Goal: Information Seeking & Learning: Learn about a topic

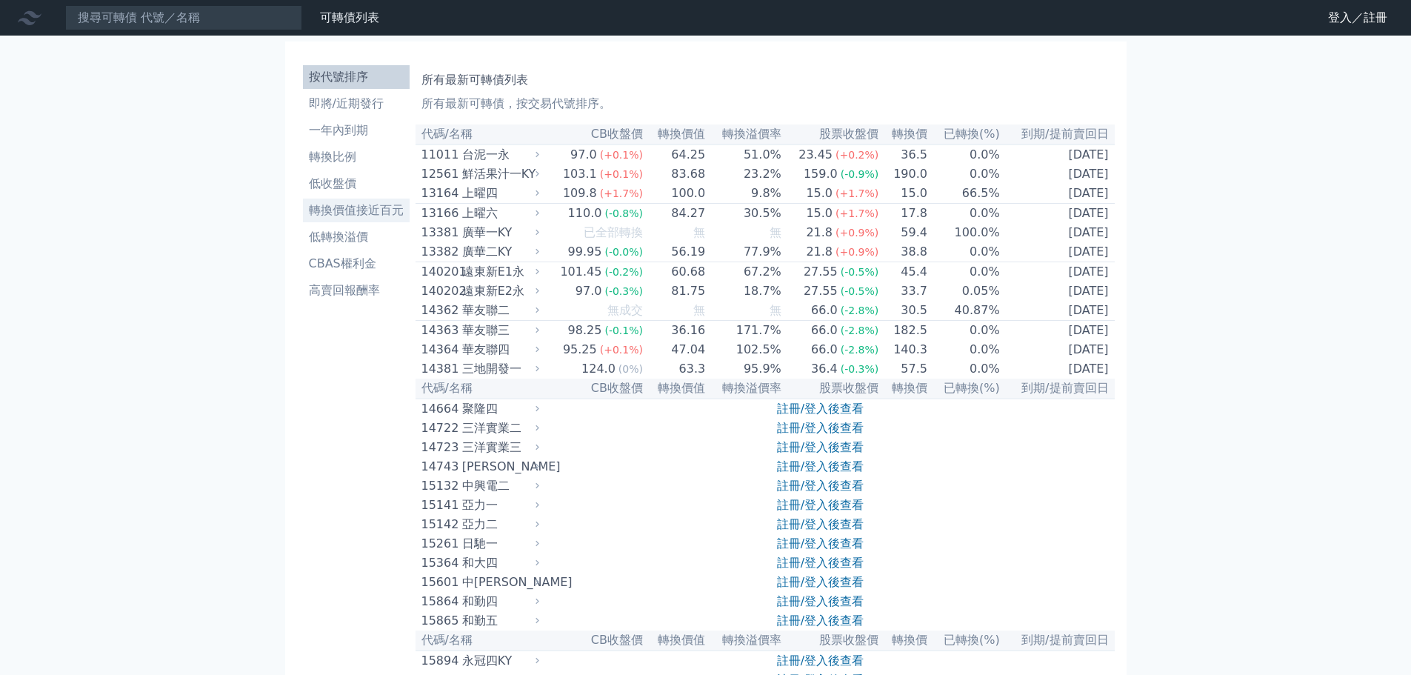
click at [379, 199] on link "轉換價值接近百元" at bounding box center [356, 211] width 107 height 24
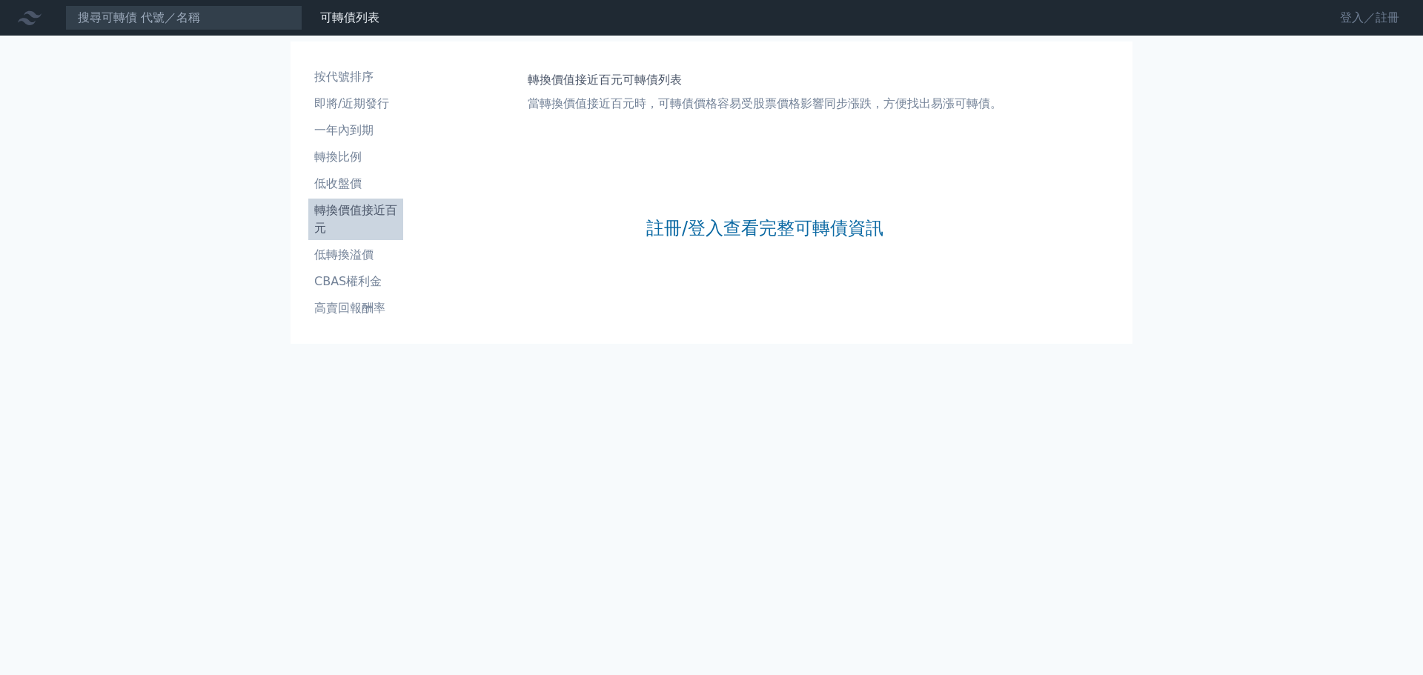
click at [1349, 18] on link "登入／註冊" at bounding box center [1369, 18] width 83 height 24
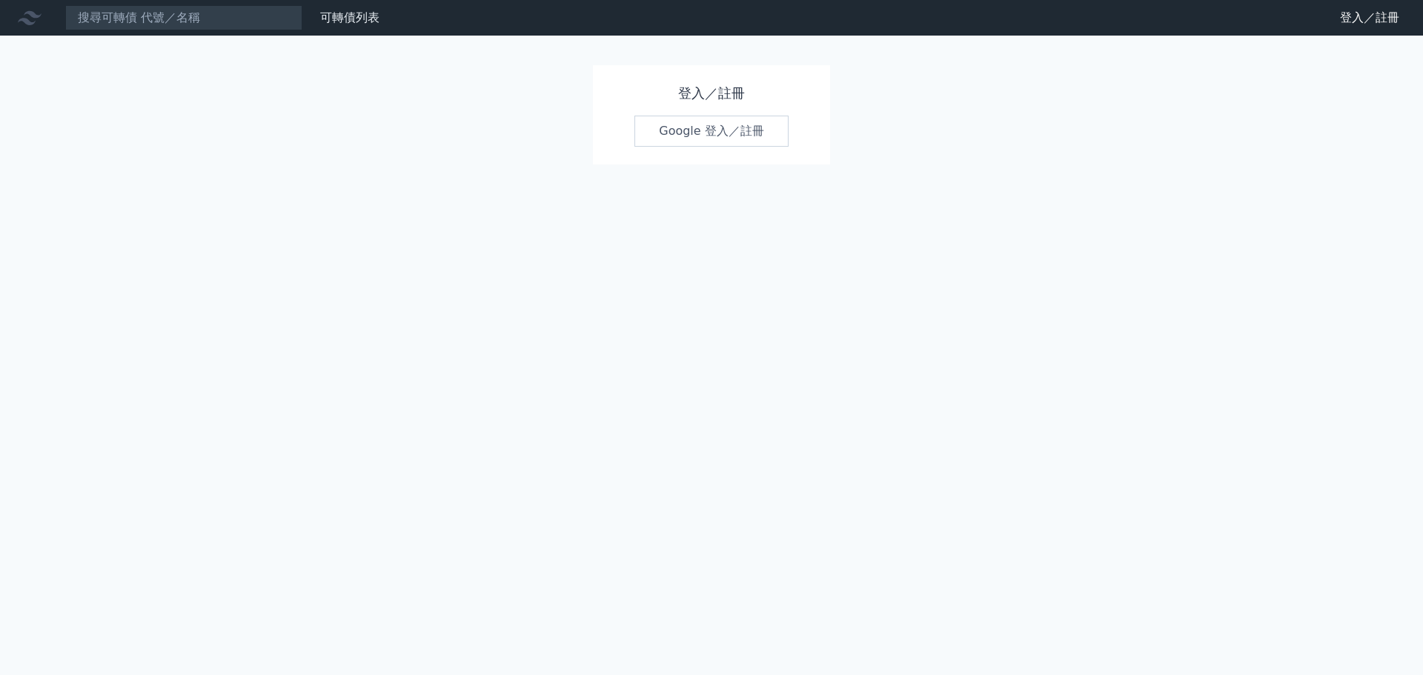
click at [754, 132] on link "Google 登入／註冊" at bounding box center [711, 131] width 154 height 31
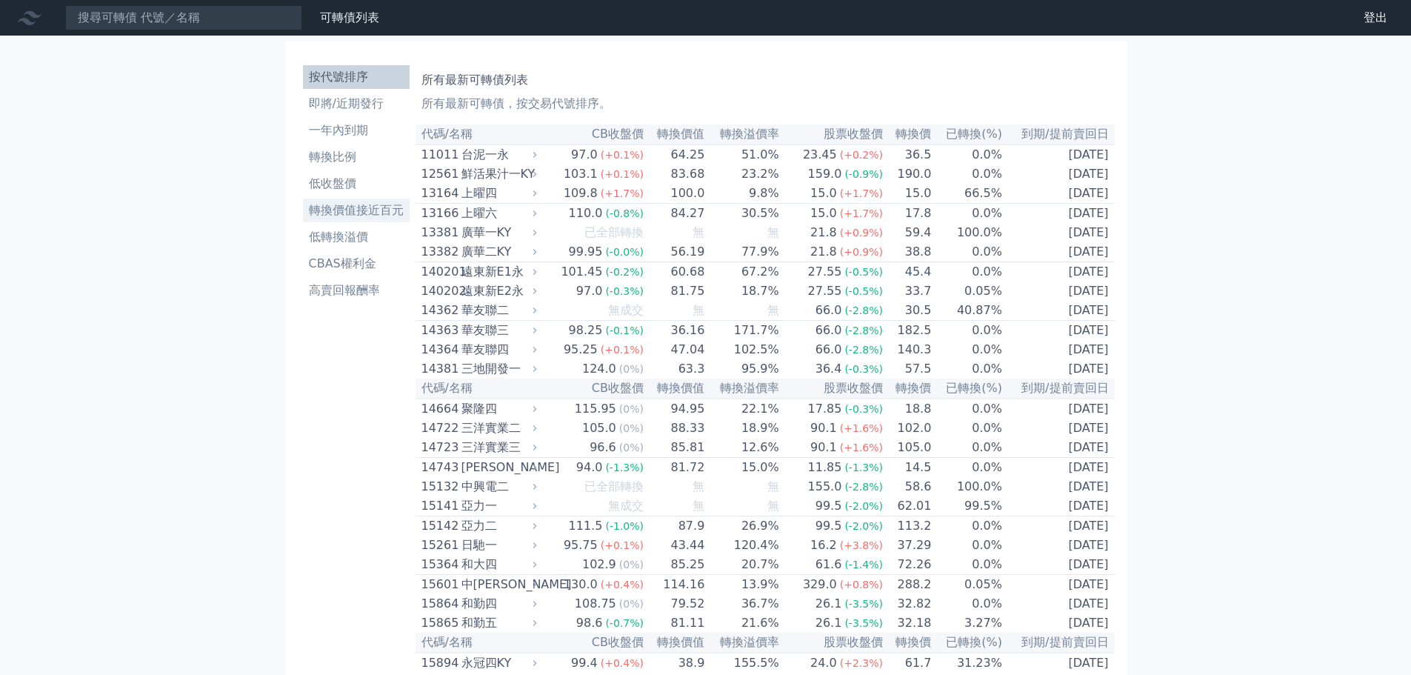
click at [378, 199] on link "轉換價值接近百元" at bounding box center [356, 211] width 107 height 24
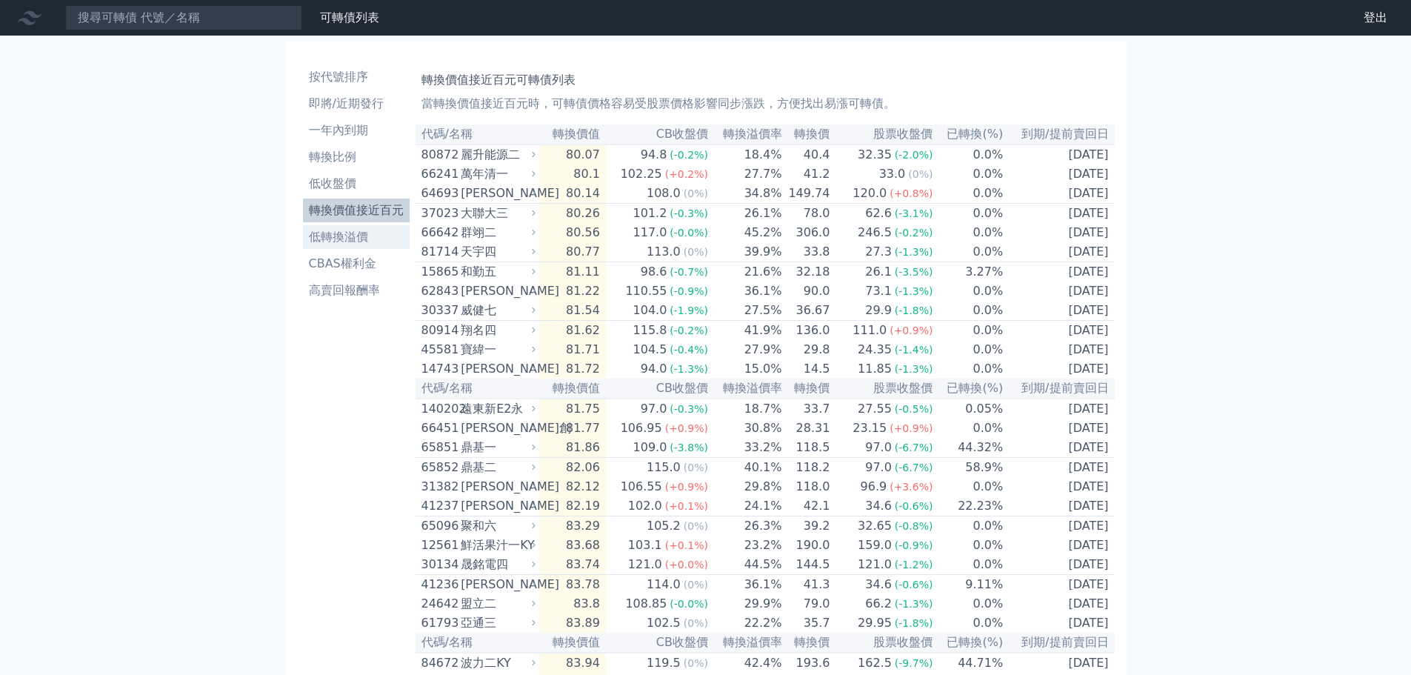
click at [367, 239] on li "低轉換溢價" at bounding box center [356, 237] width 107 height 18
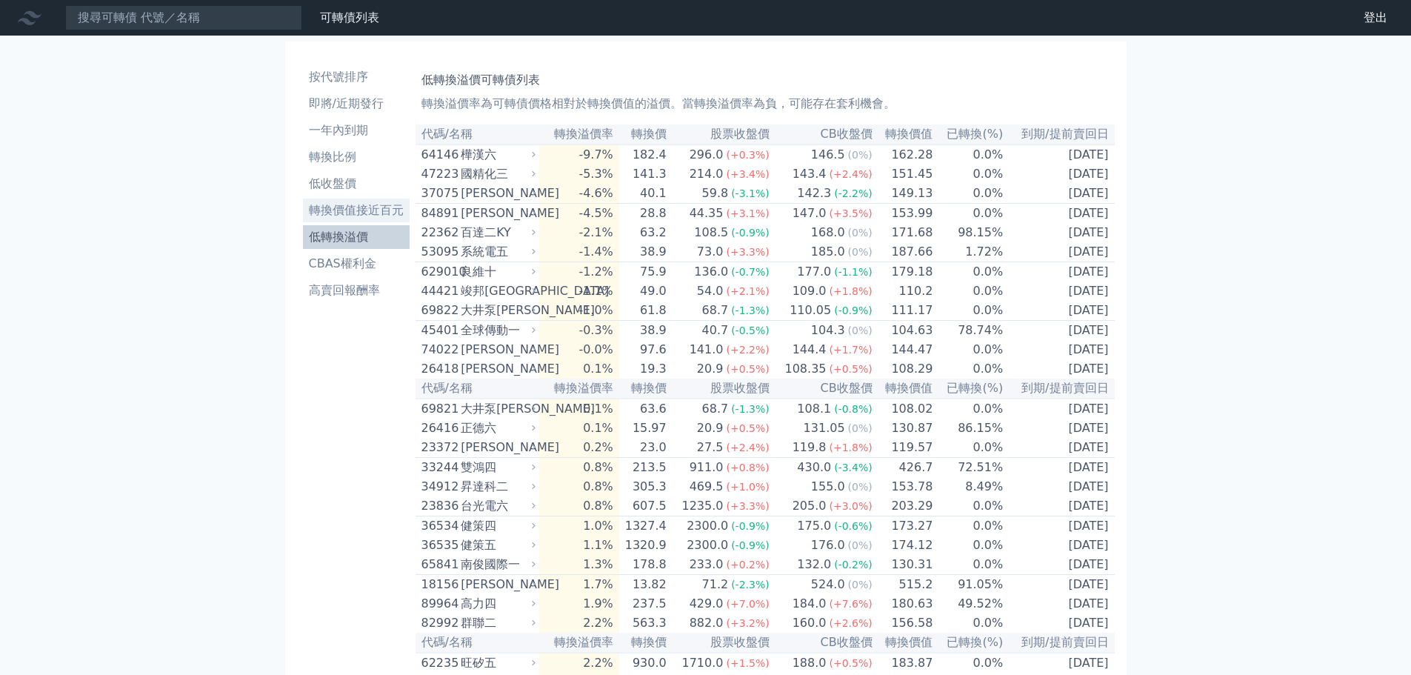
click at [370, 219] on li "轉換價值接近百元" at bounding box center [356, 211] width 107 height 18
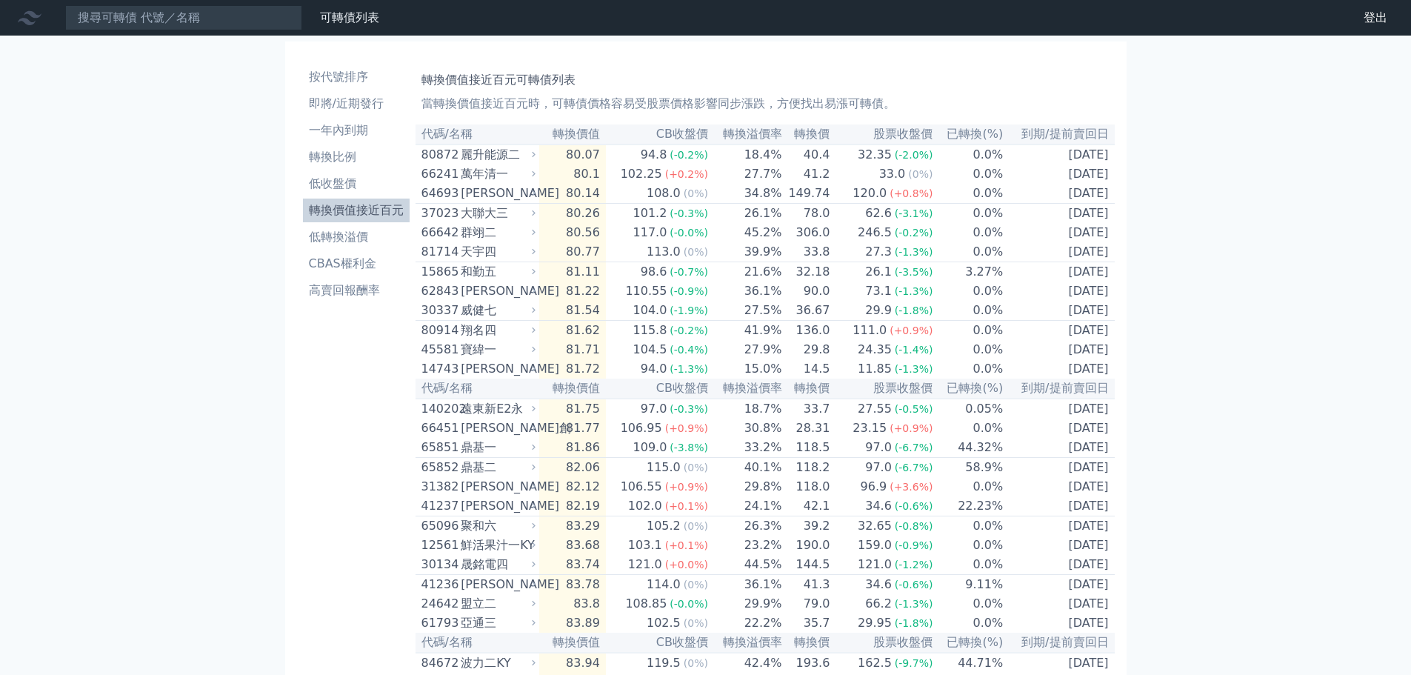
click at [582, 137] on th "轉換價值" at bounding box center [572, 134] width 67 height 20
click at [584, 136] on th "轉換價值" at bounding box center [572, 134] width 67 height 20
click at [676, 136] on th "CB收盤價" at bounding box center [657, 134] width 103 height 20
click at [765, 131] on th "轉換溢價率" at bounding box center [746, 134] width 74 height 20
click at [357, 21] on link "可轉債列表" at bounding box center [349, 17] width 59 height 14
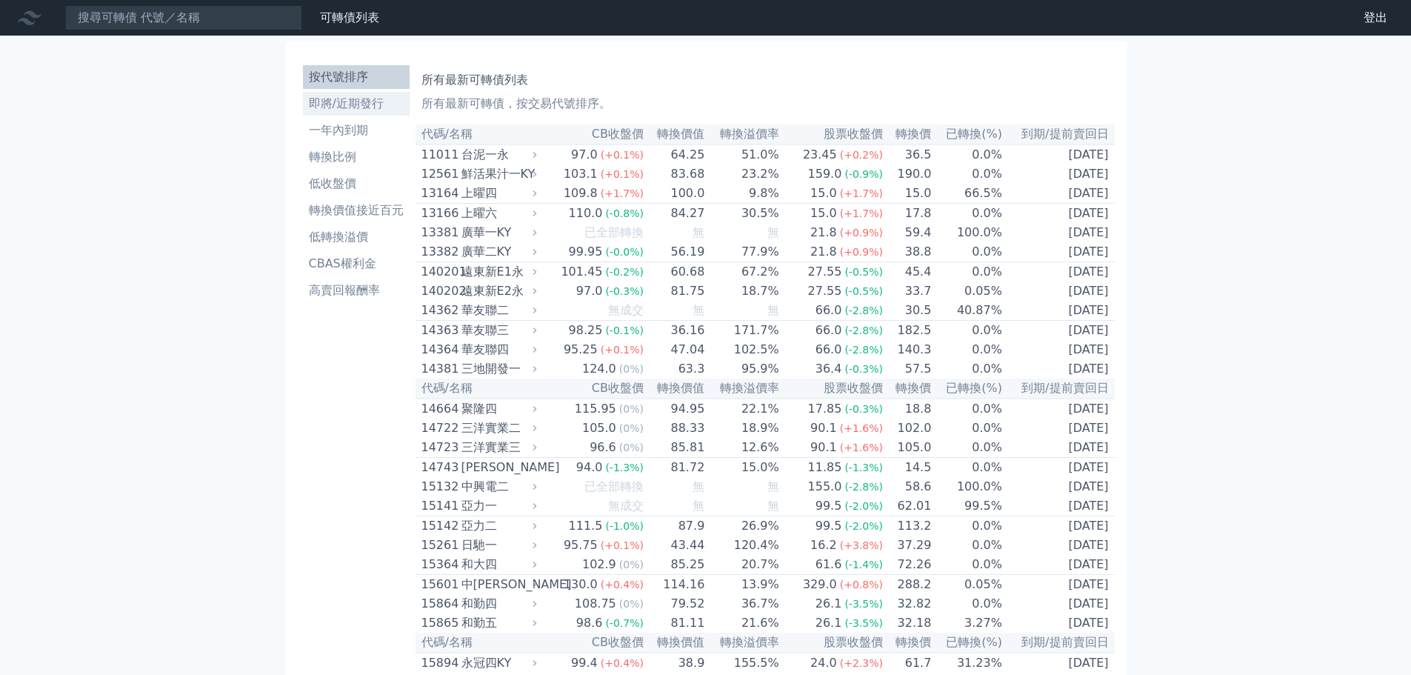
click at [379, 96] on li "即將/近期發行" at bounding box center [356, 104] width 107 height 18
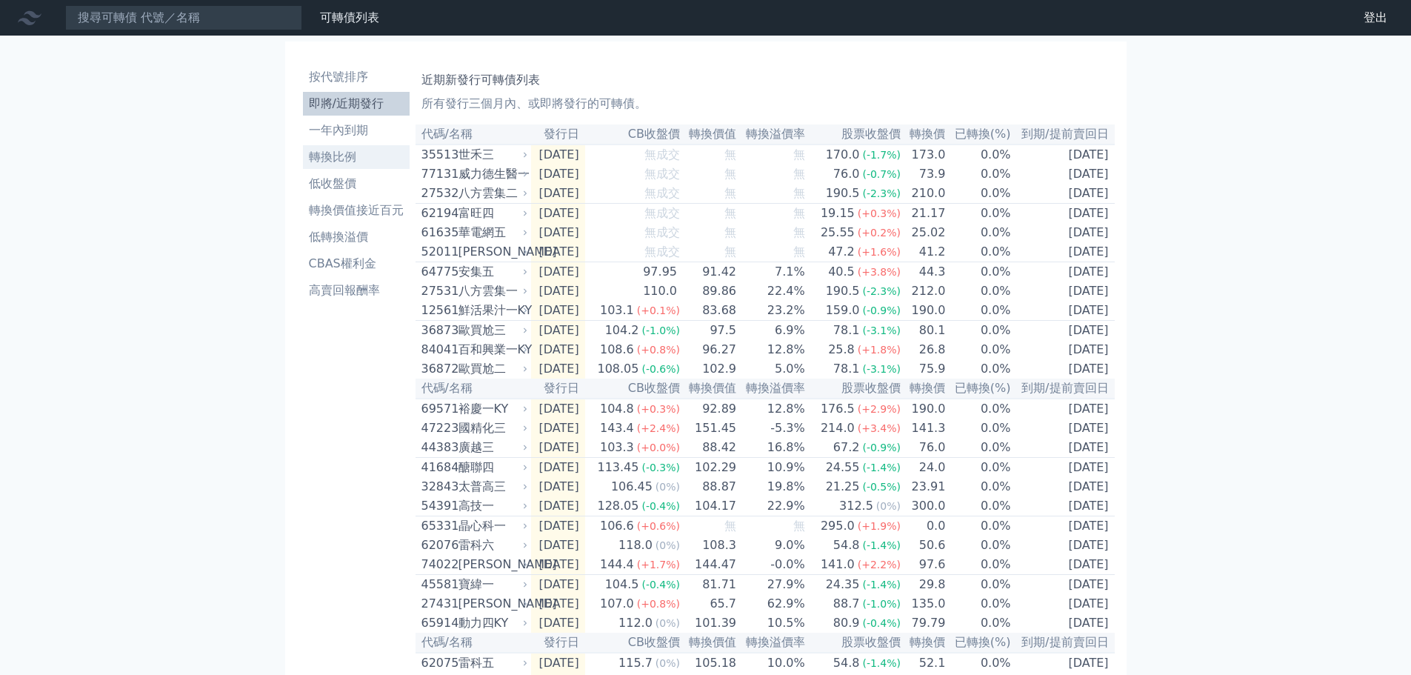
click at [362, 156] on li "轉換比例" at bounding box center [356, 157] width 107 height 18
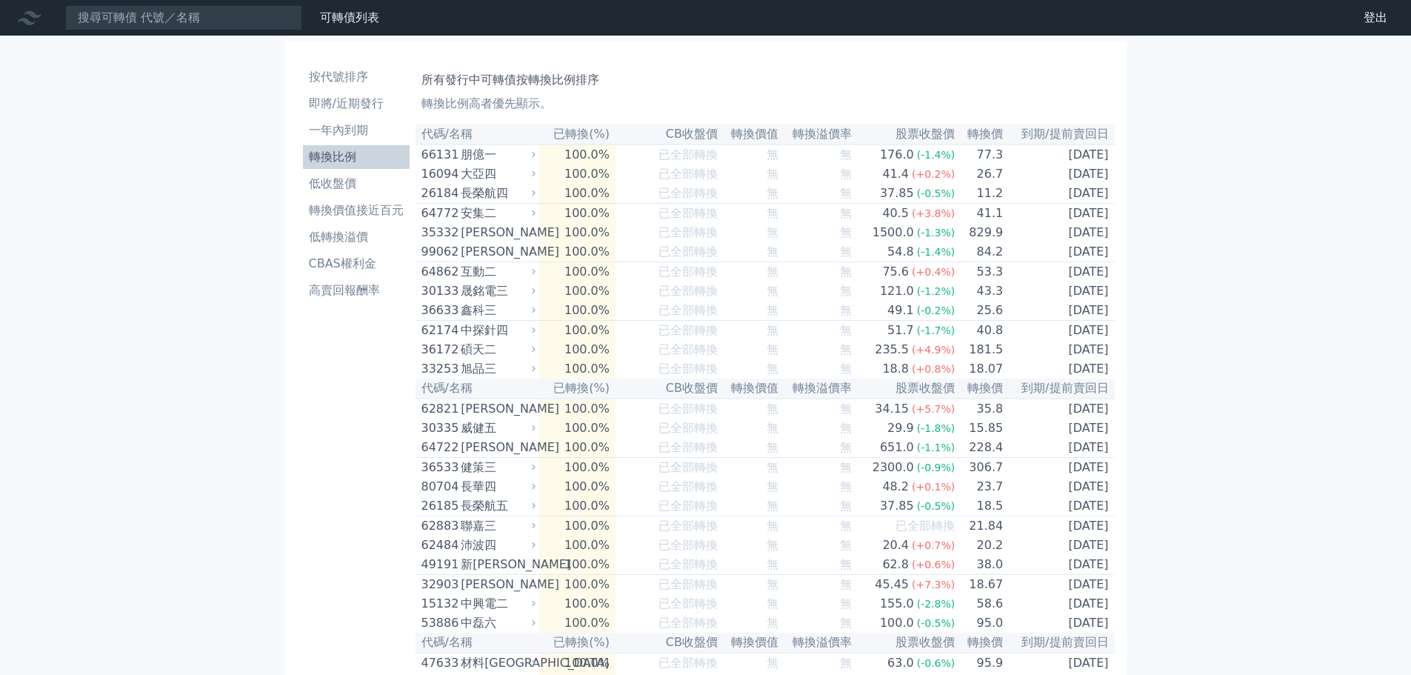
click at [359, 171] on ul "按代號排序 即將/近期發行 一年內到期 轉換比例 低收盤價 轉換價值接近百元 低轉換溢價 CBAS權利金 高賣回報酬率" at bounding box center [356, 183] width 107 height 237
click at [363, 174] on link "低收盤價" at bounding box center [356, 184] width 107 height 24
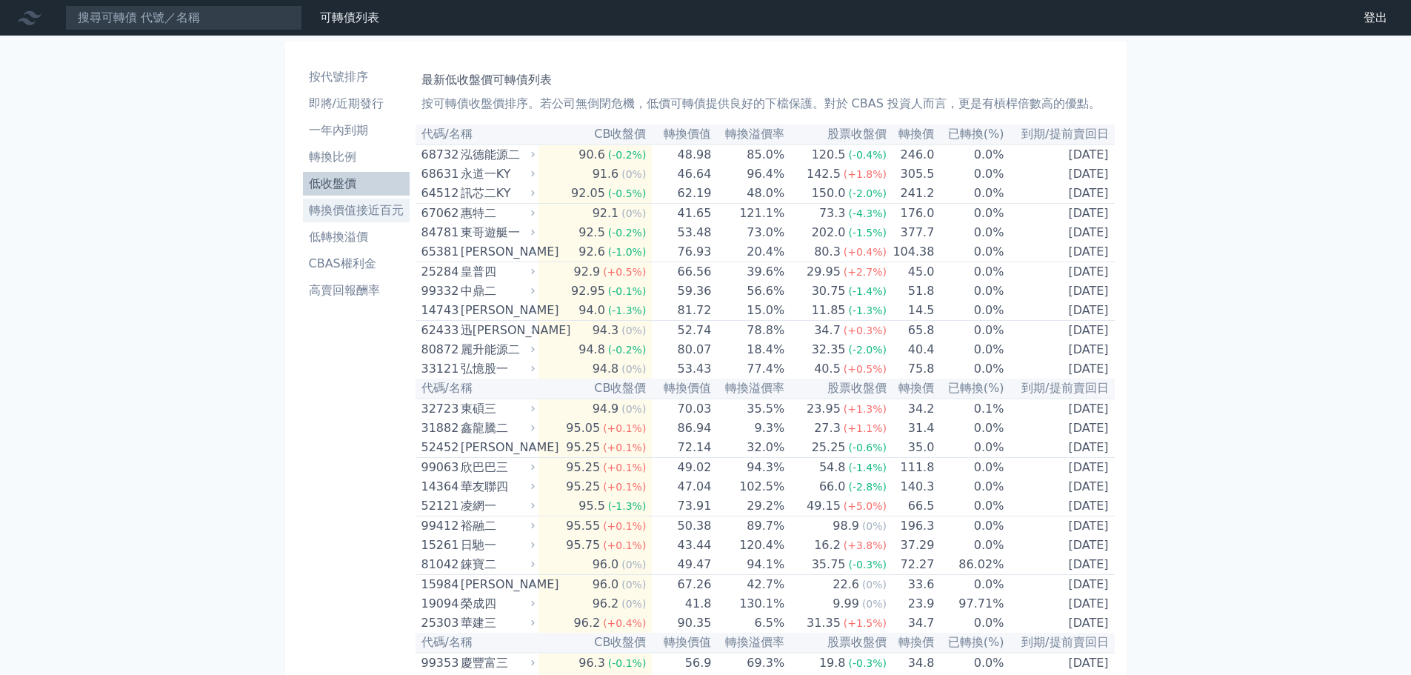
click at [365, 204] on li "轉換價值接近百元" at bounding box center [356, 211] width 107 height 18
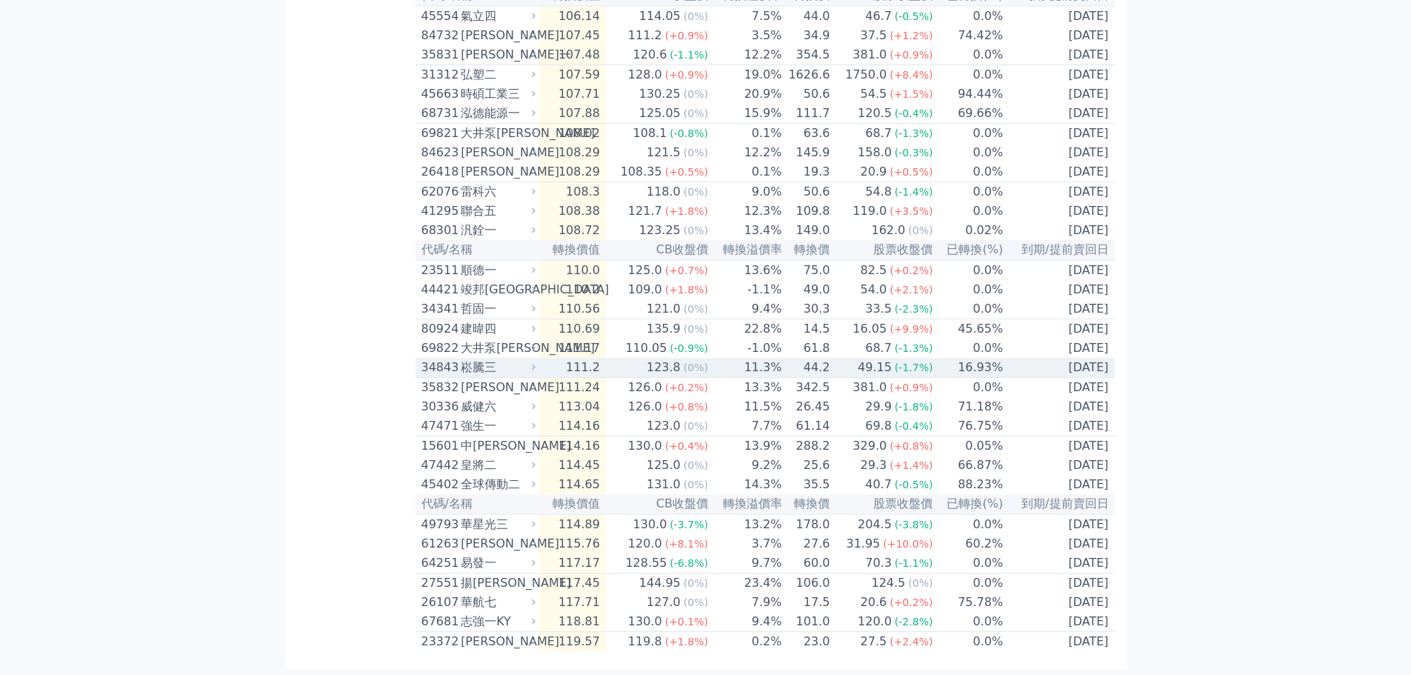
scroll to position [2923, 0]
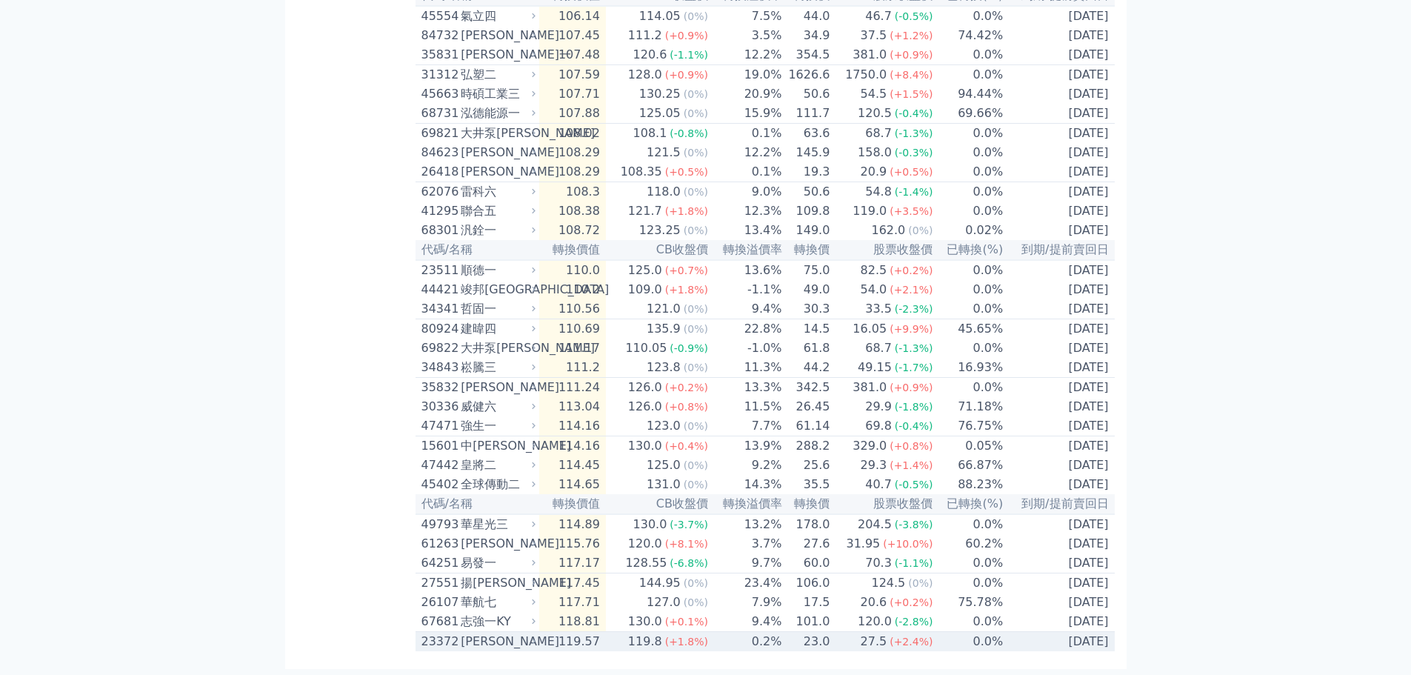
click at [458, 639] on div "23372" at bounding box center [440, 642] width 36 height 18
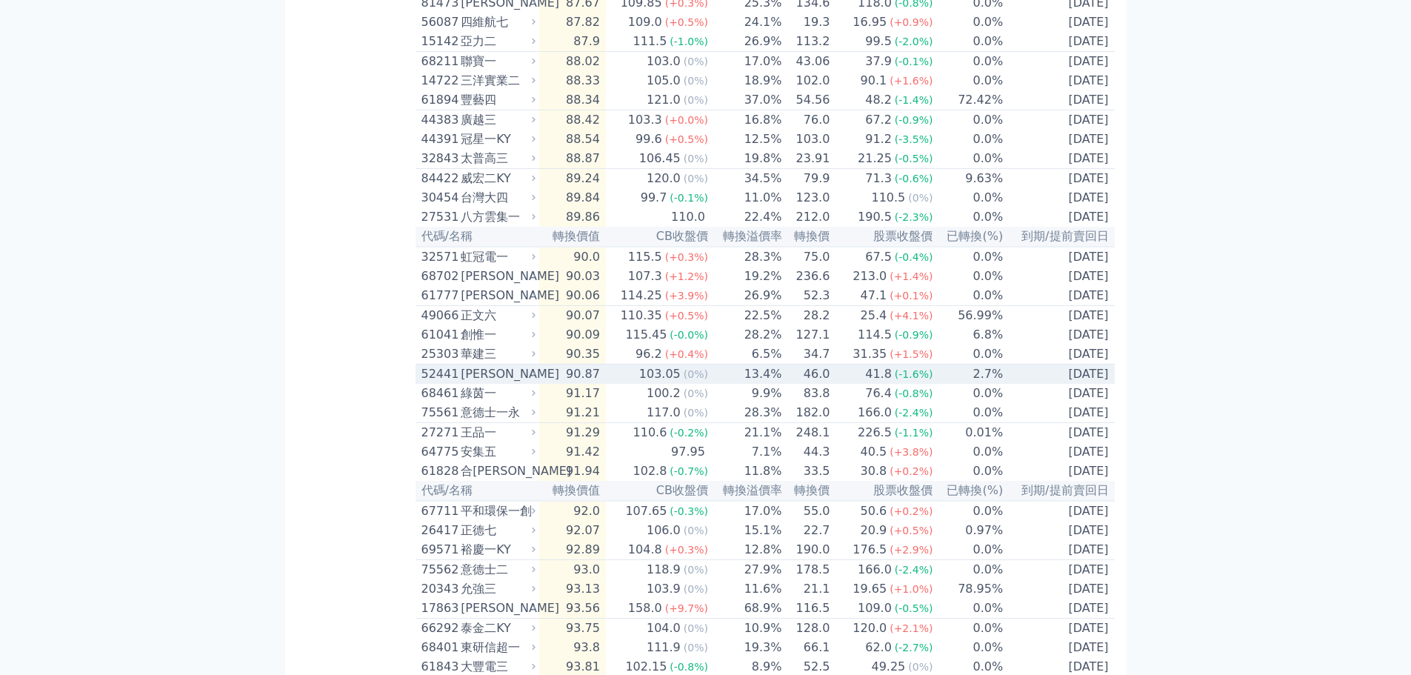
scroll to position [900, 0]
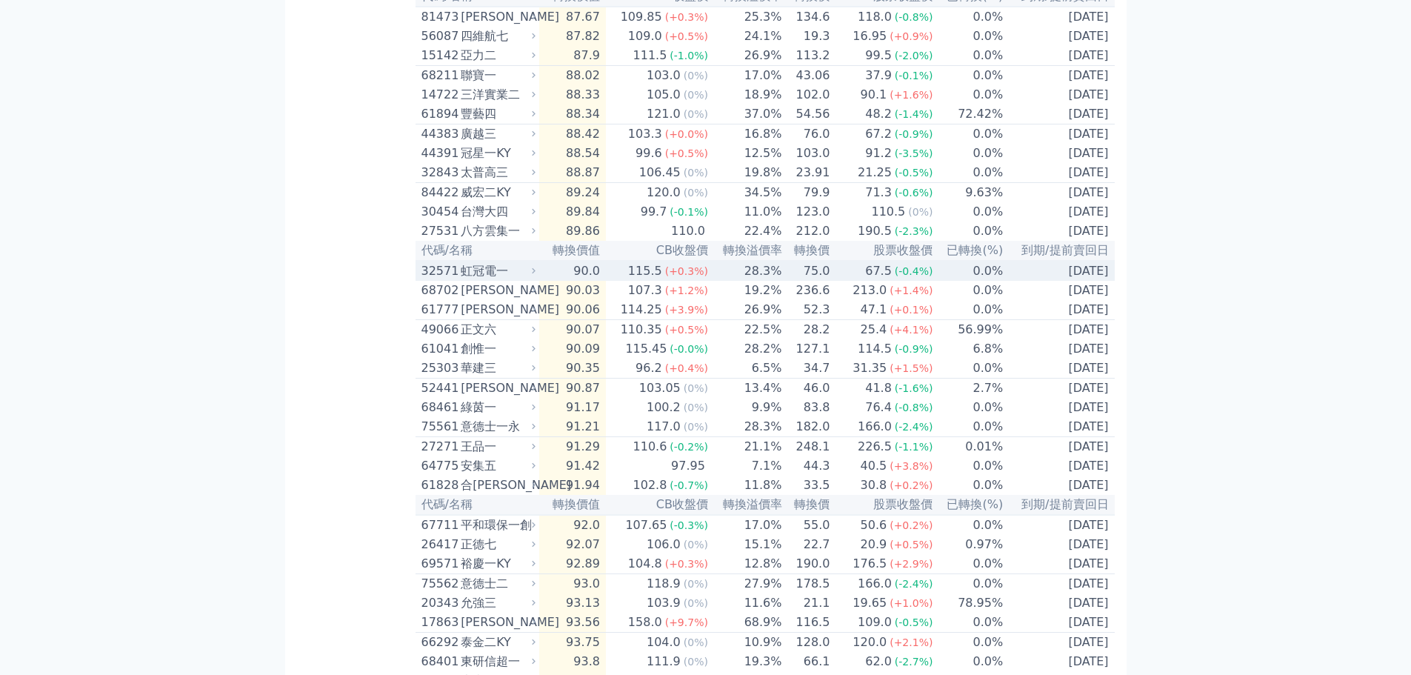
click at [558, 281] on td "90.0" at bounding box center [572, 271] width 67 height 20
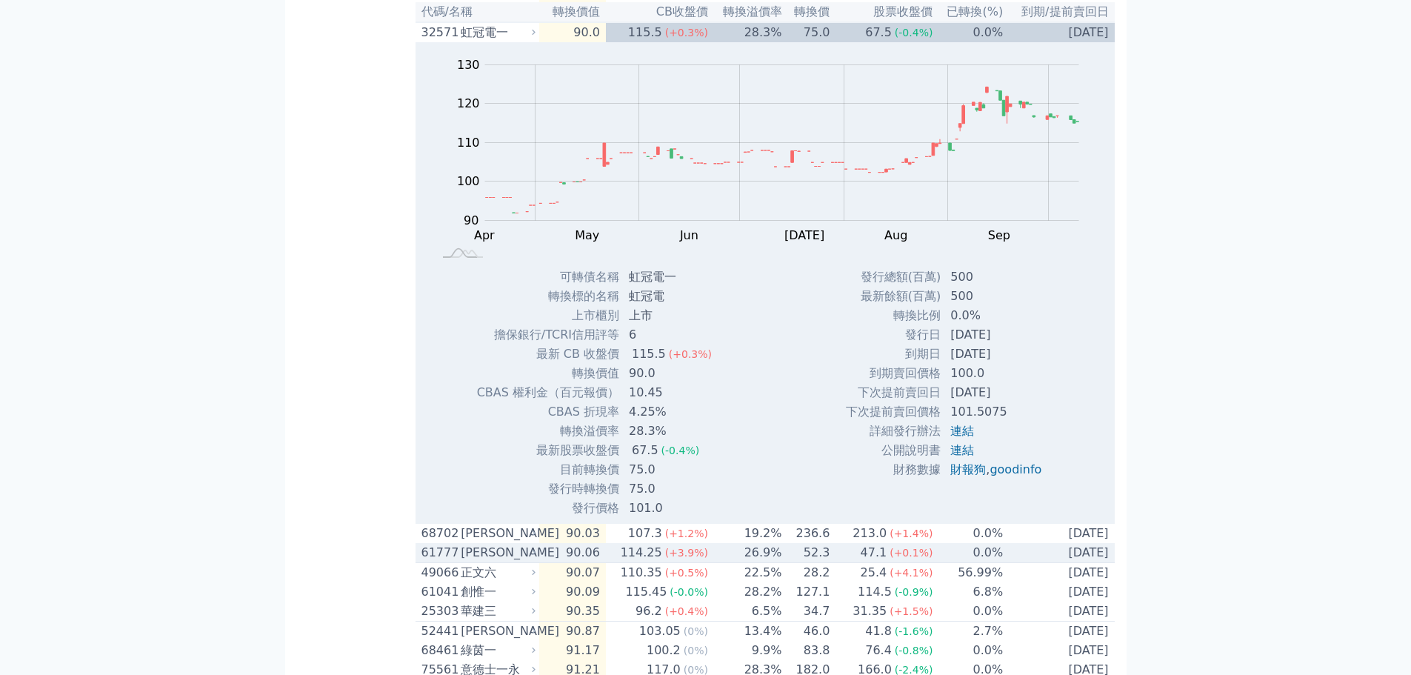
scroll to position [1303, 0]
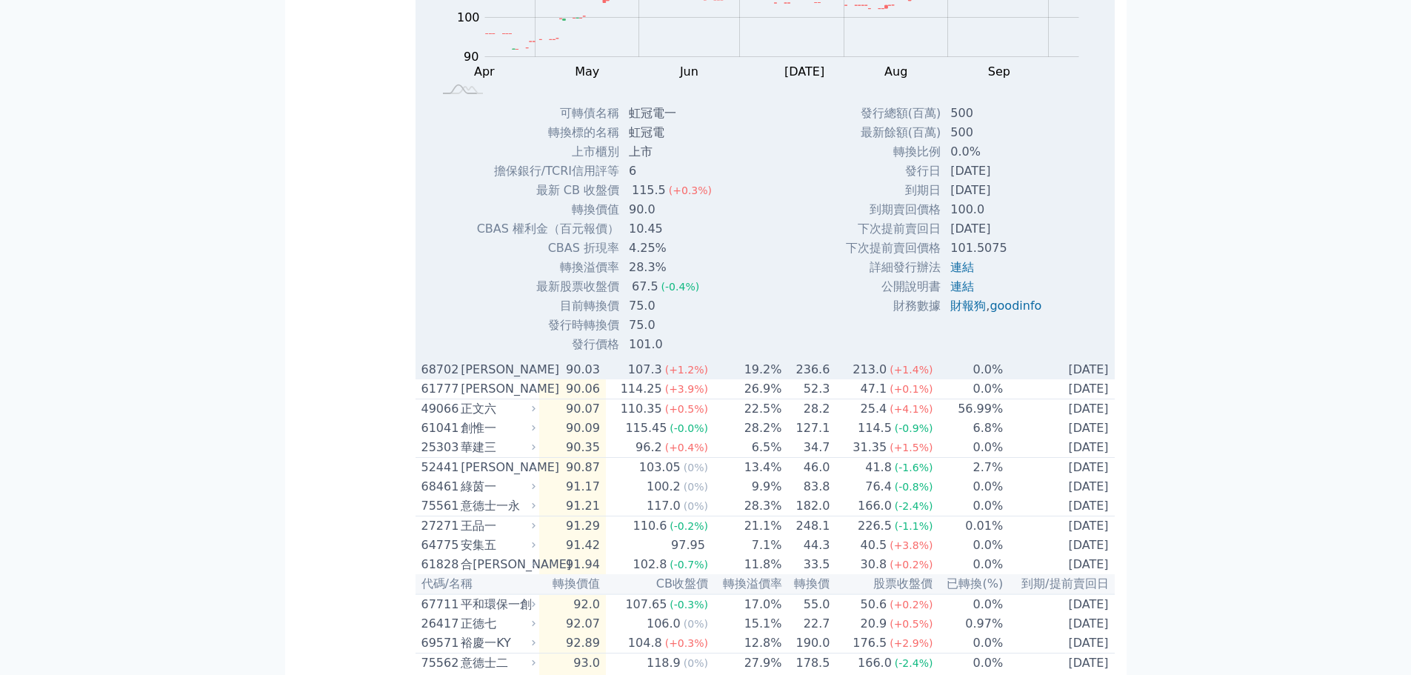
click at [589, 379] on td "90.03" at bounding box center [572, 369] width 67 height 19
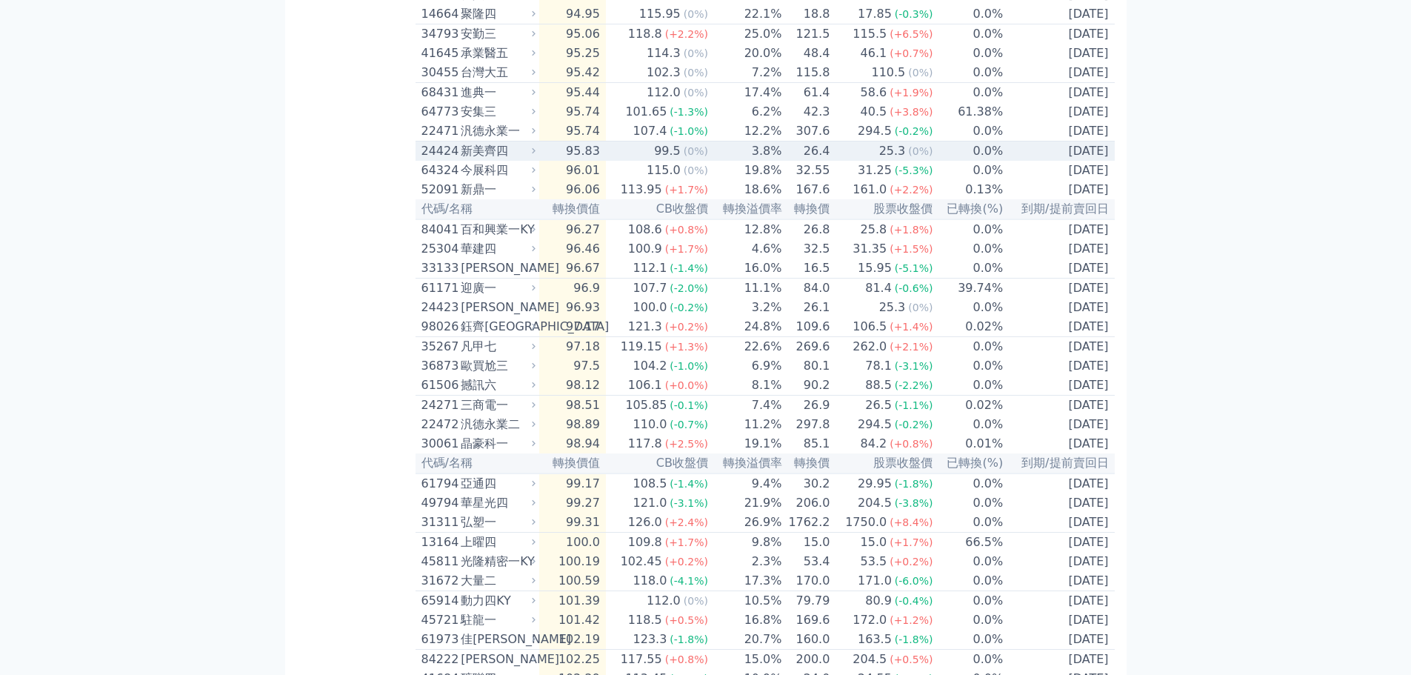
scroll to position [2675, 0]
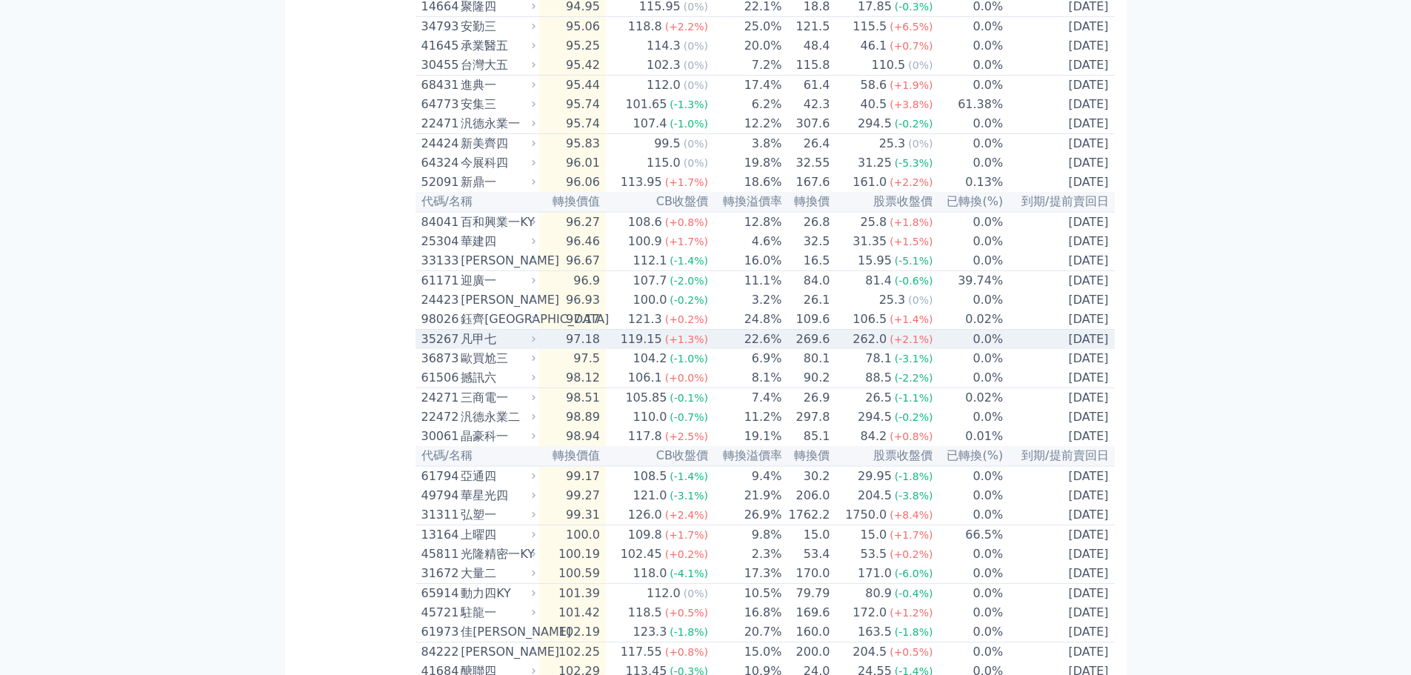
click at [511, 348] on div "凡甲七" at bounding box center [497, 339] width 72 height 18
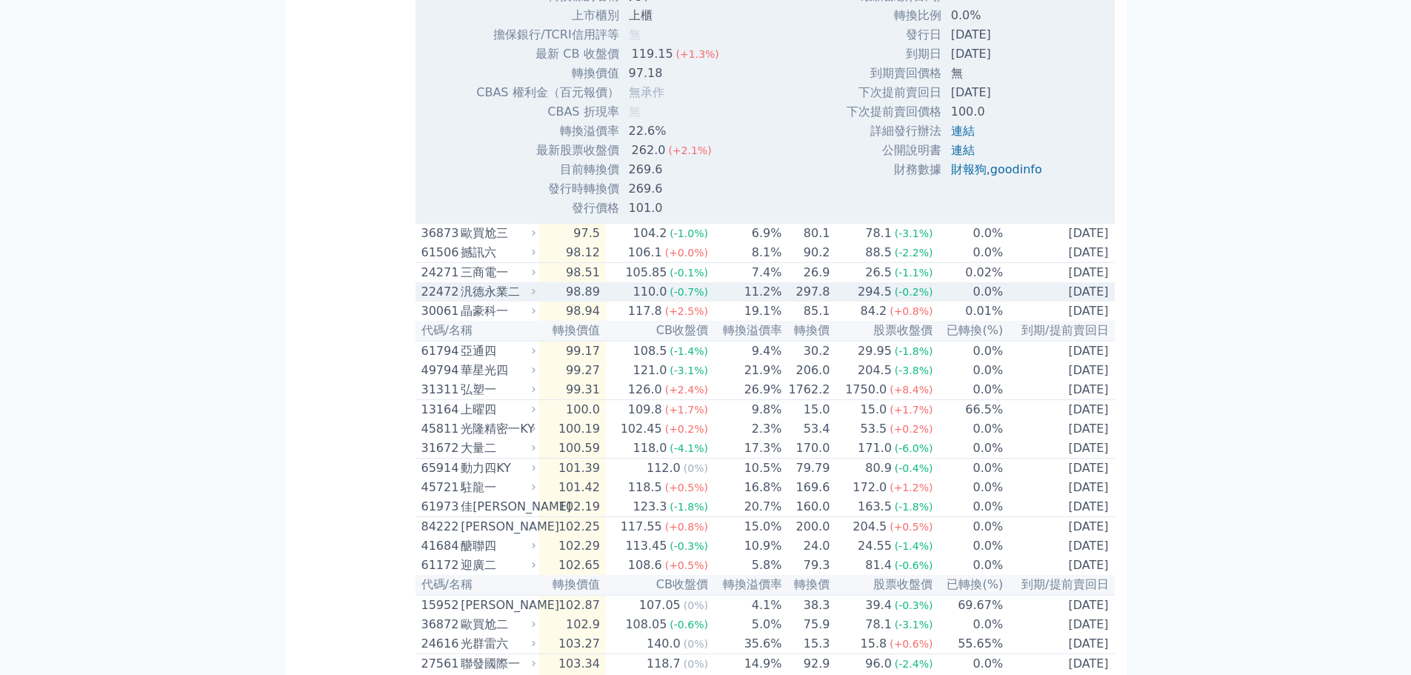
scroll to position [3297, 0]
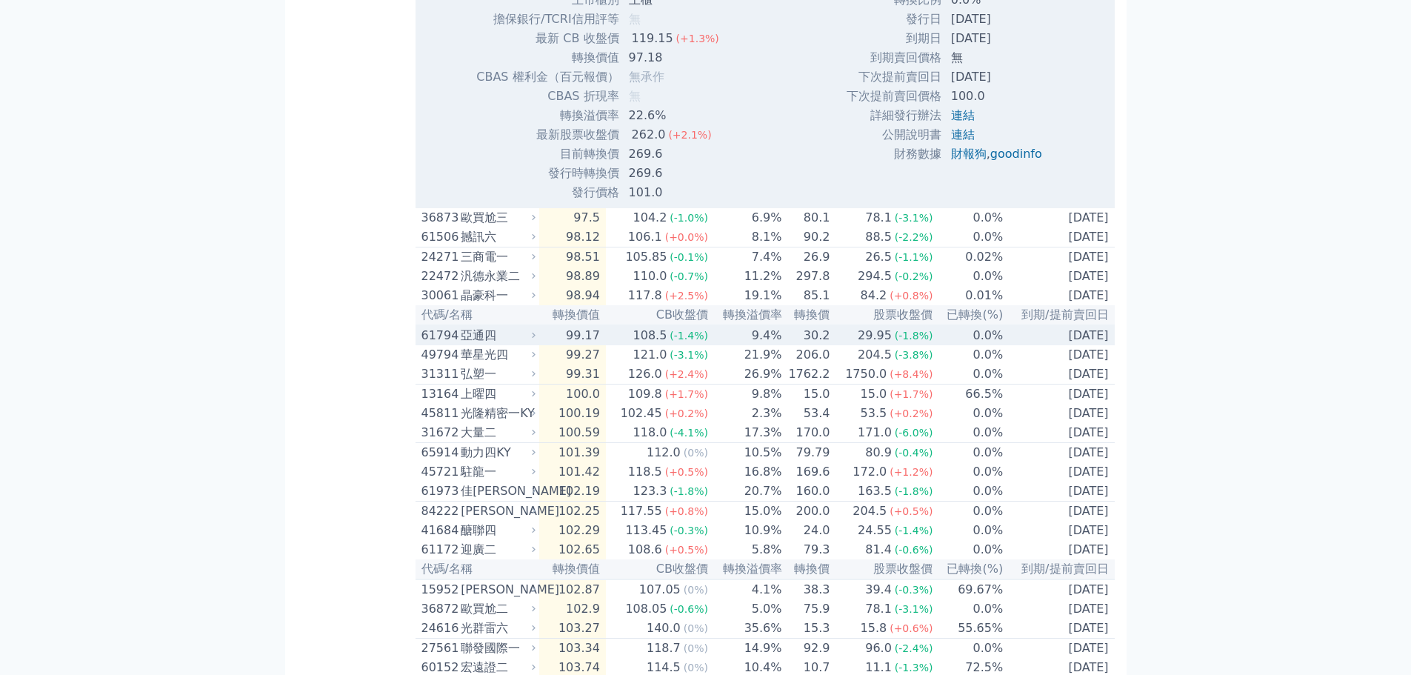
click at [522, 345] on div "亞通四" at bounding box center [497, 336] width 72 height 18
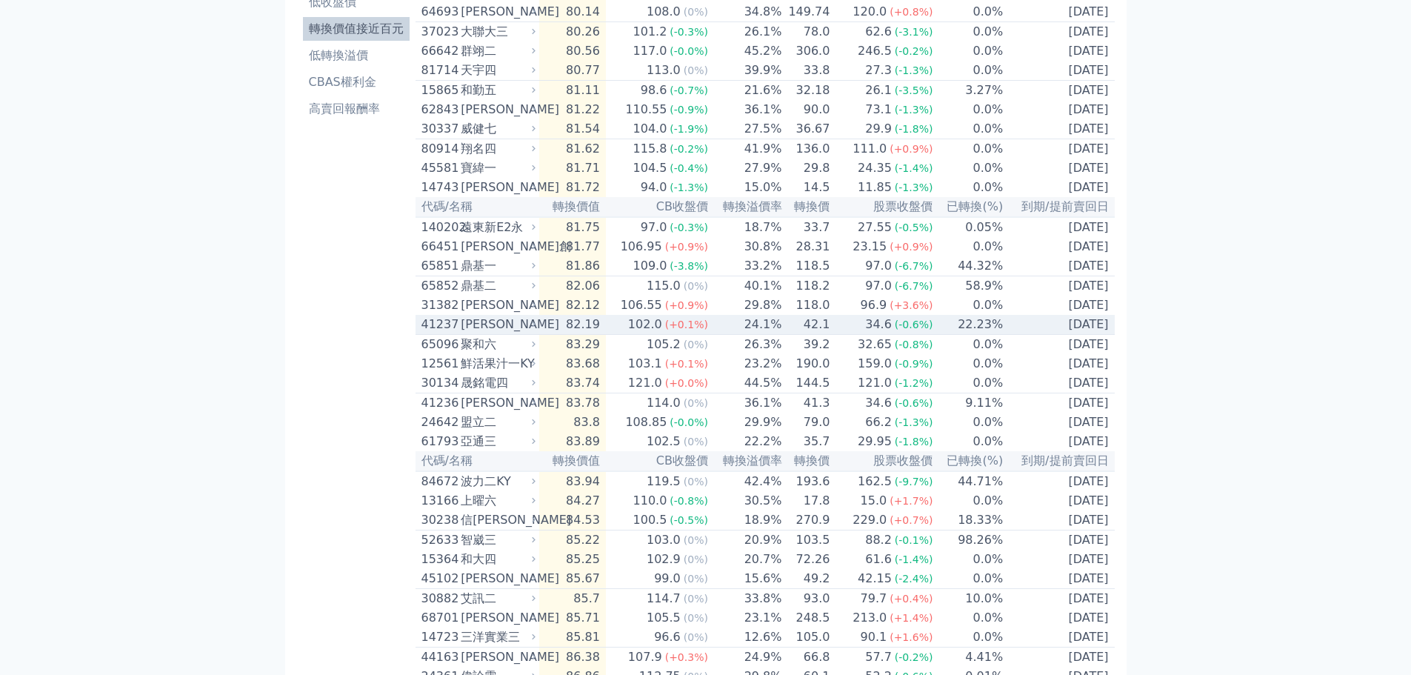
scroll to position [0, 0]
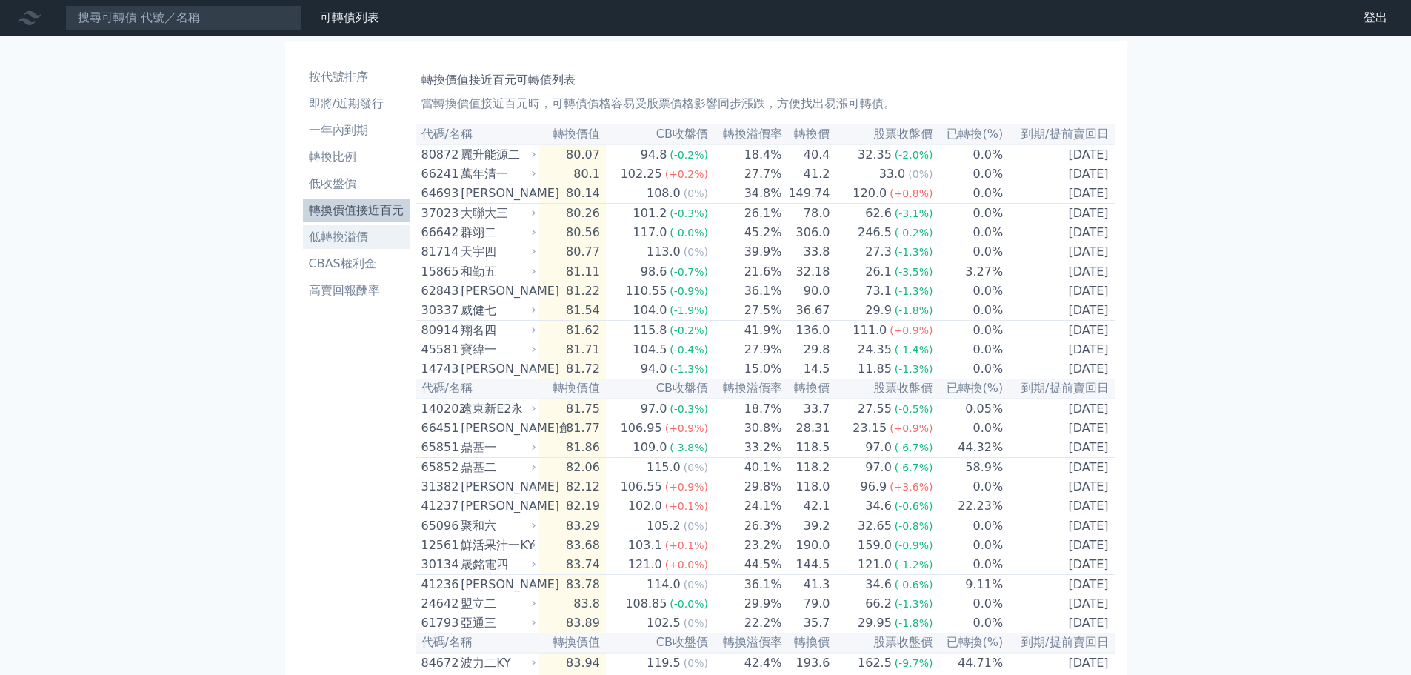
click at [351, 237] on li "低轉換溢價" at bounding box center [356, 237] width 107 height 18
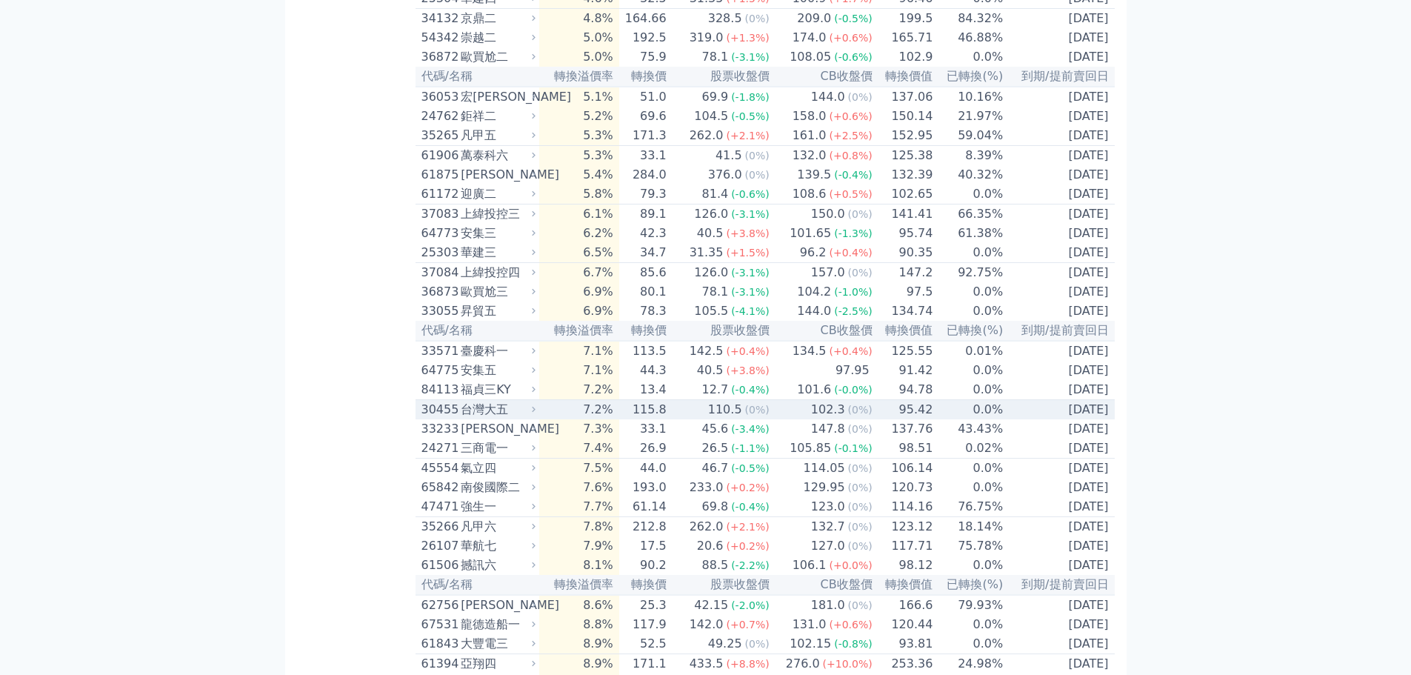
scroll to position [1076, 0]
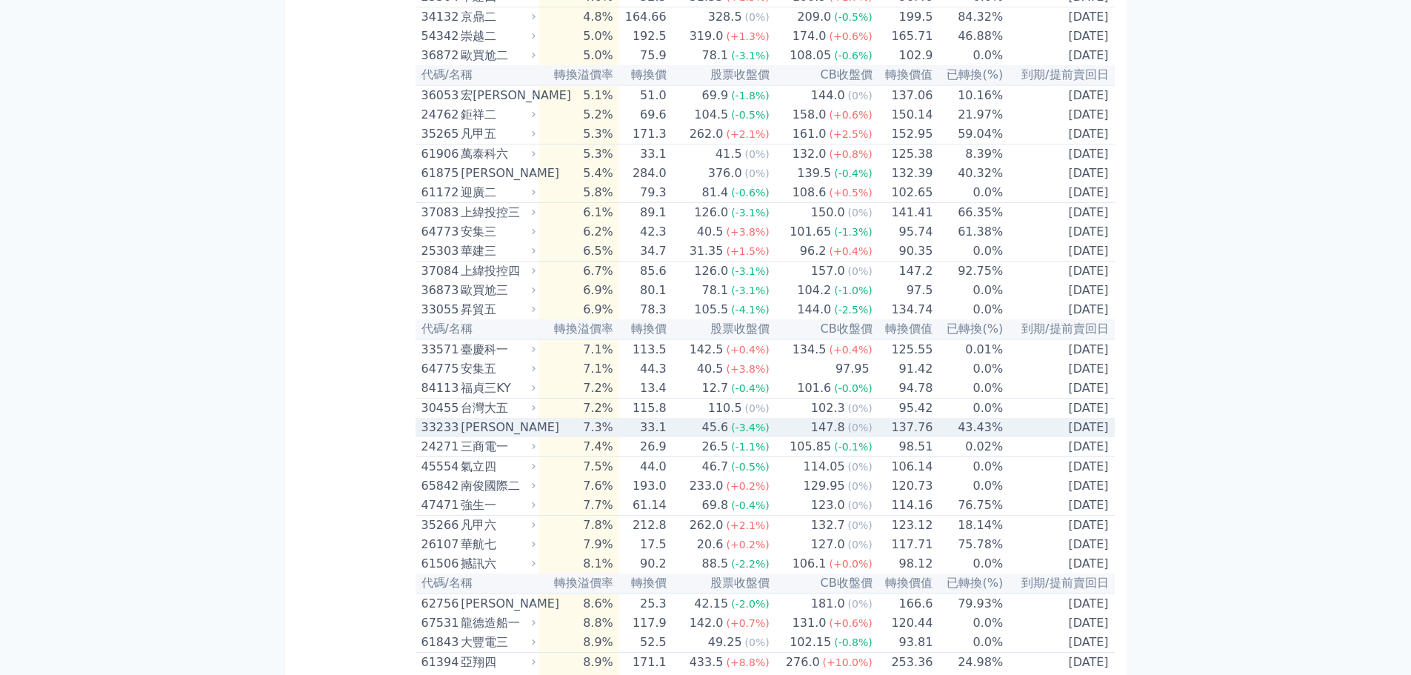
click at [533, 436] on div "[PERSON_NAME]" at bounding box center [497, 428] width 72 height 18
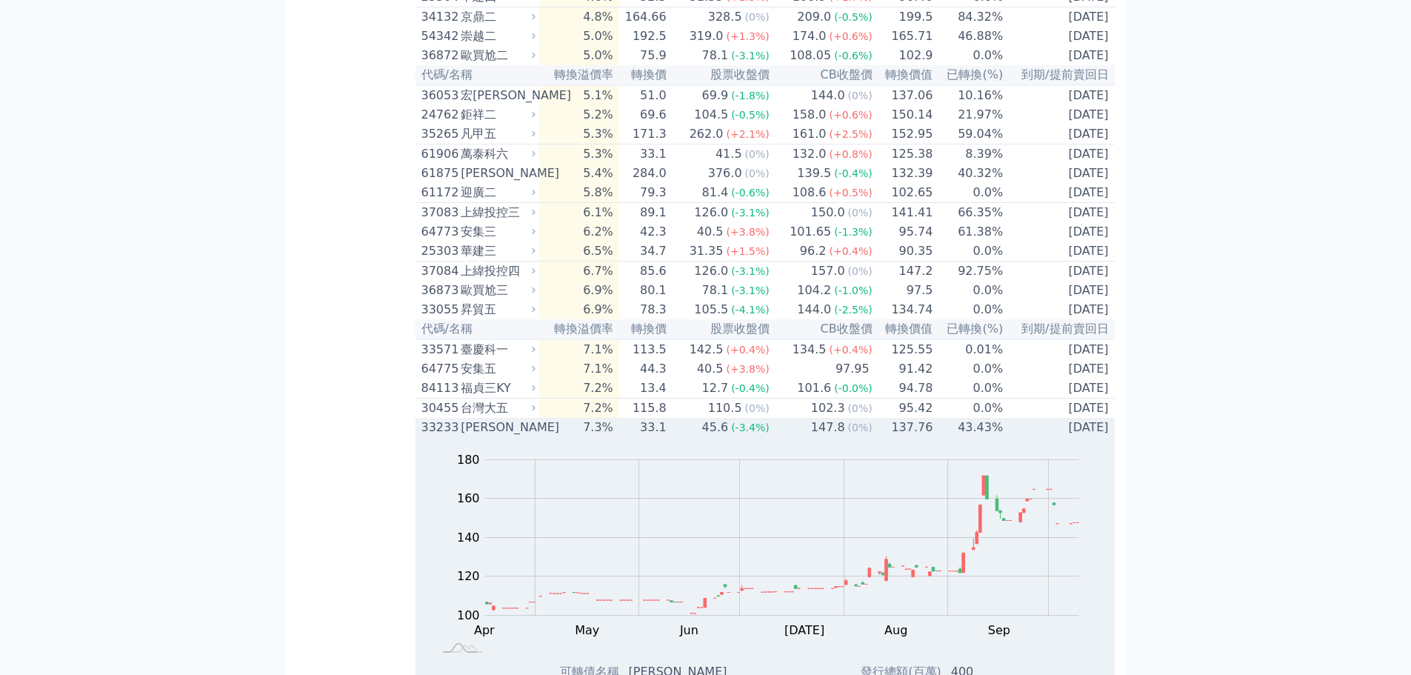
click at [533, 436] on div "[PERSON_NAME]" at bounding box center [497, 428] width 72 height 18
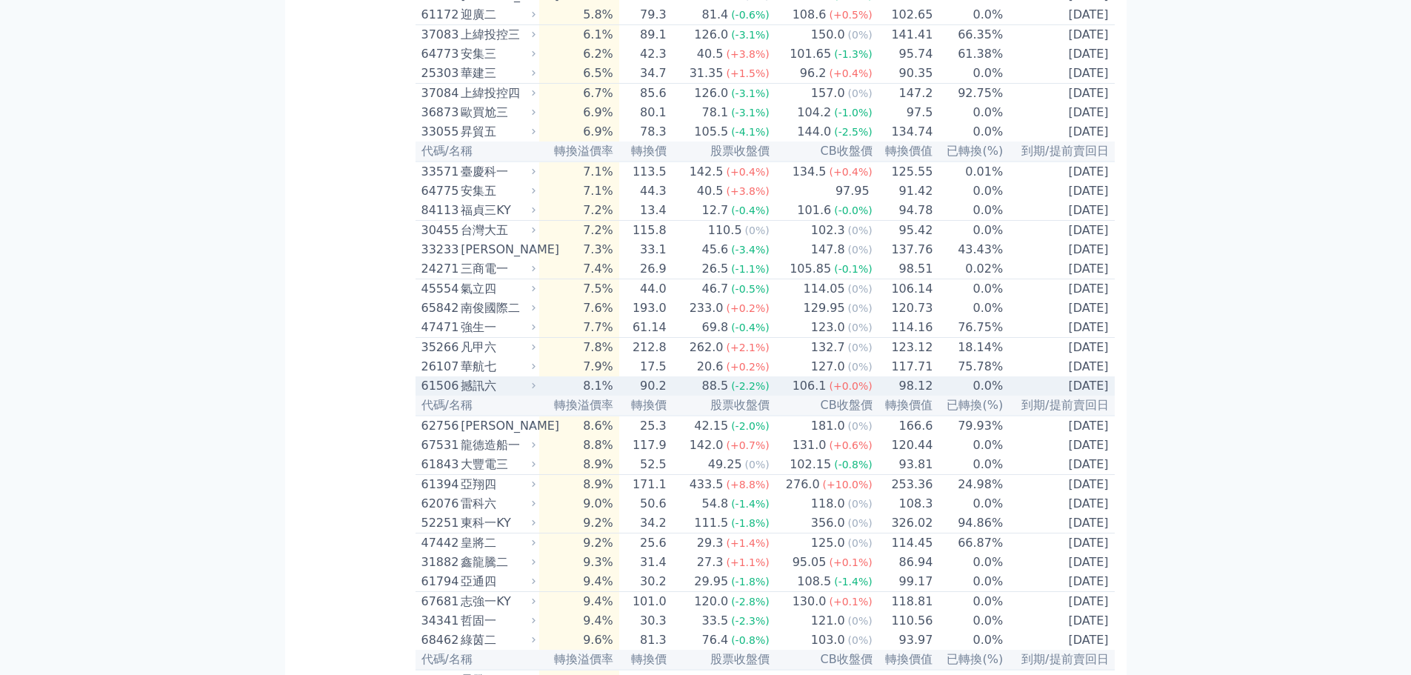
scroll to position [1267, 0]
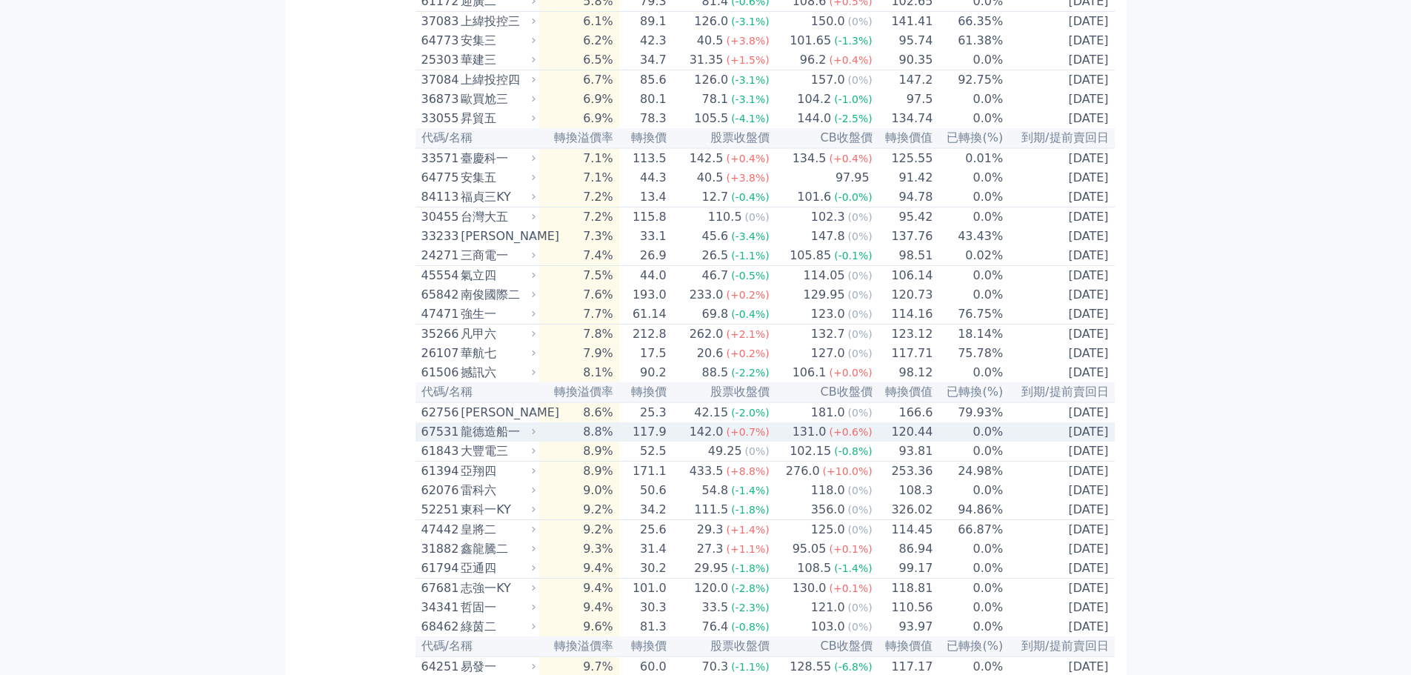
click at [539, 436] on icon at bounding box center [534, 432] width 10 height 10
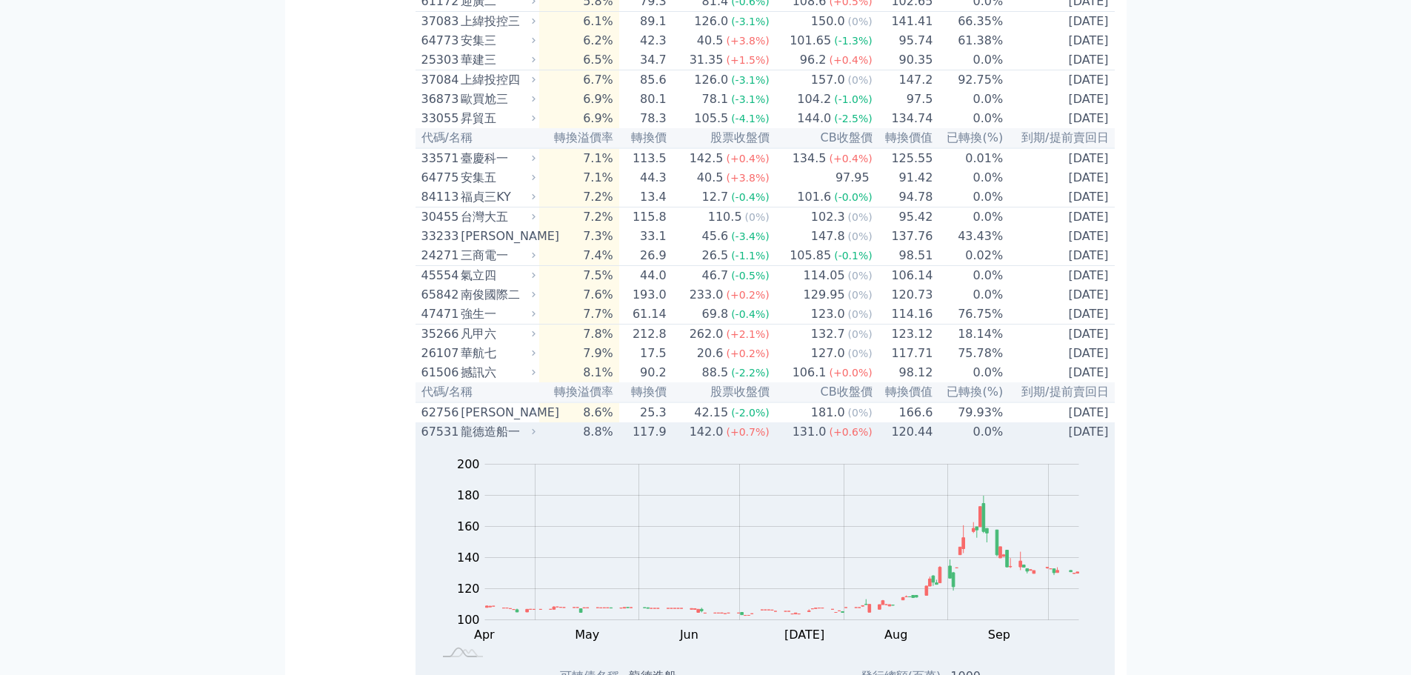
click at [539, 436] on icon at bounding box center [534, 432] width 10 height 10
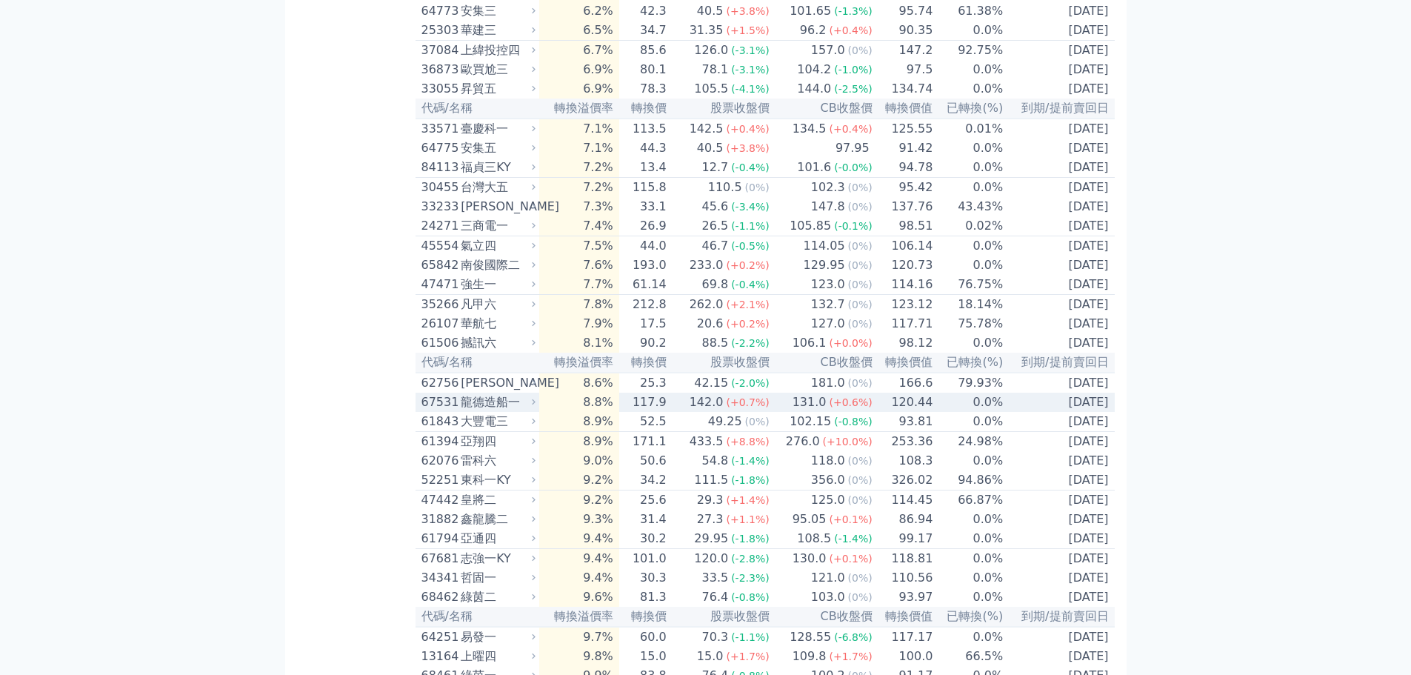
scroll to position [1354, 0]
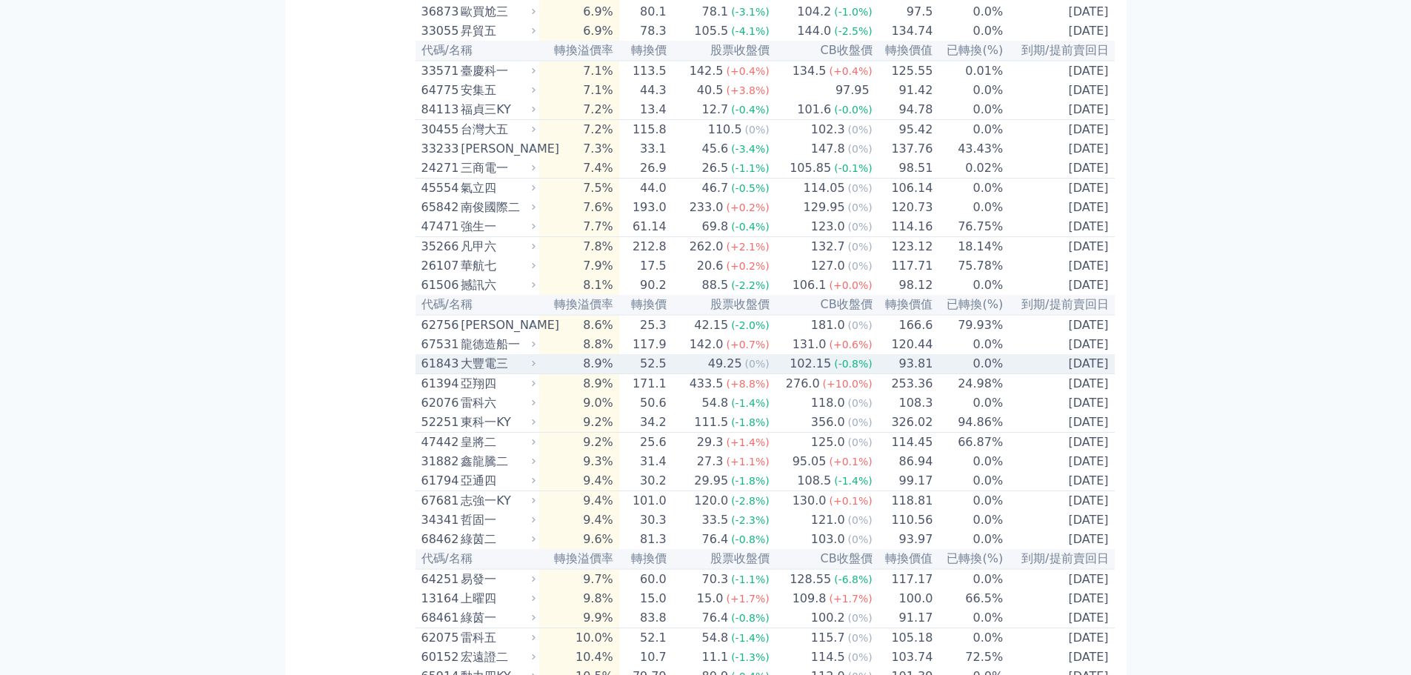
click at [533, 353] on div "龍德造船一" at bounding box center [497, 345] width 72 height 18
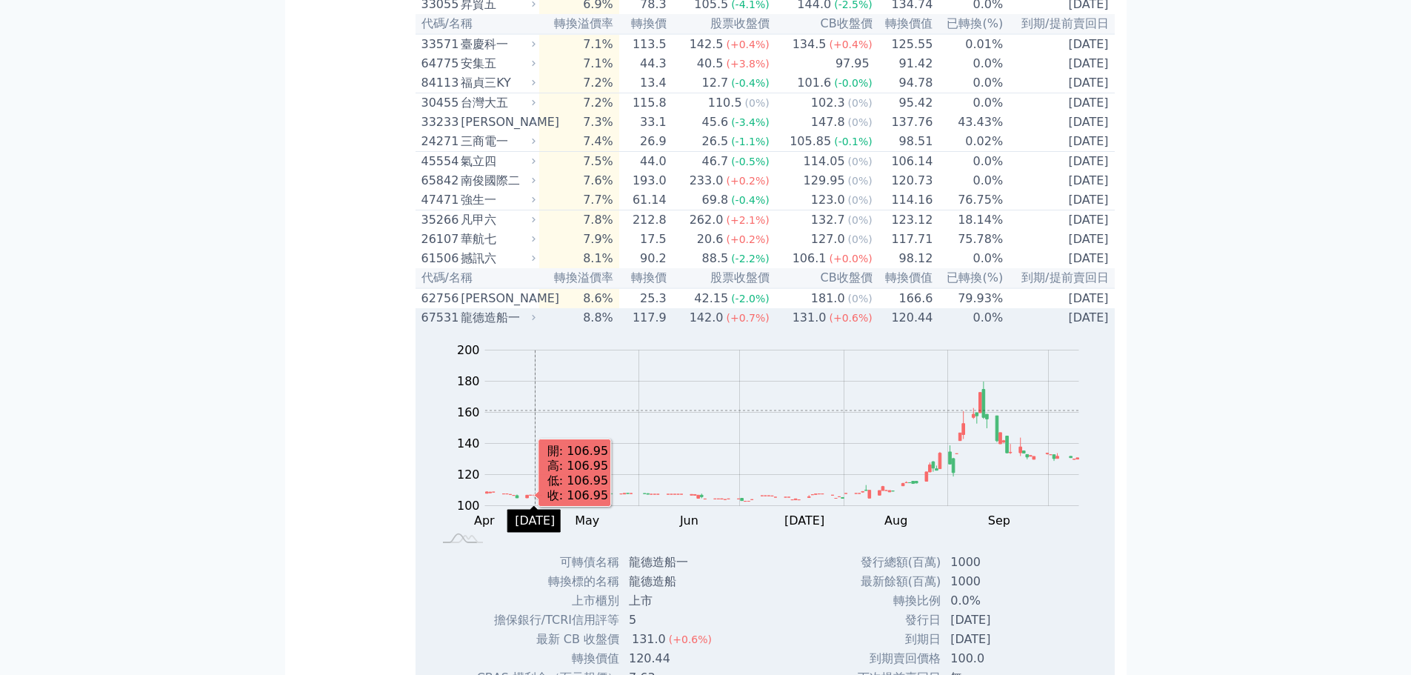
scroll to position [1399, 0]
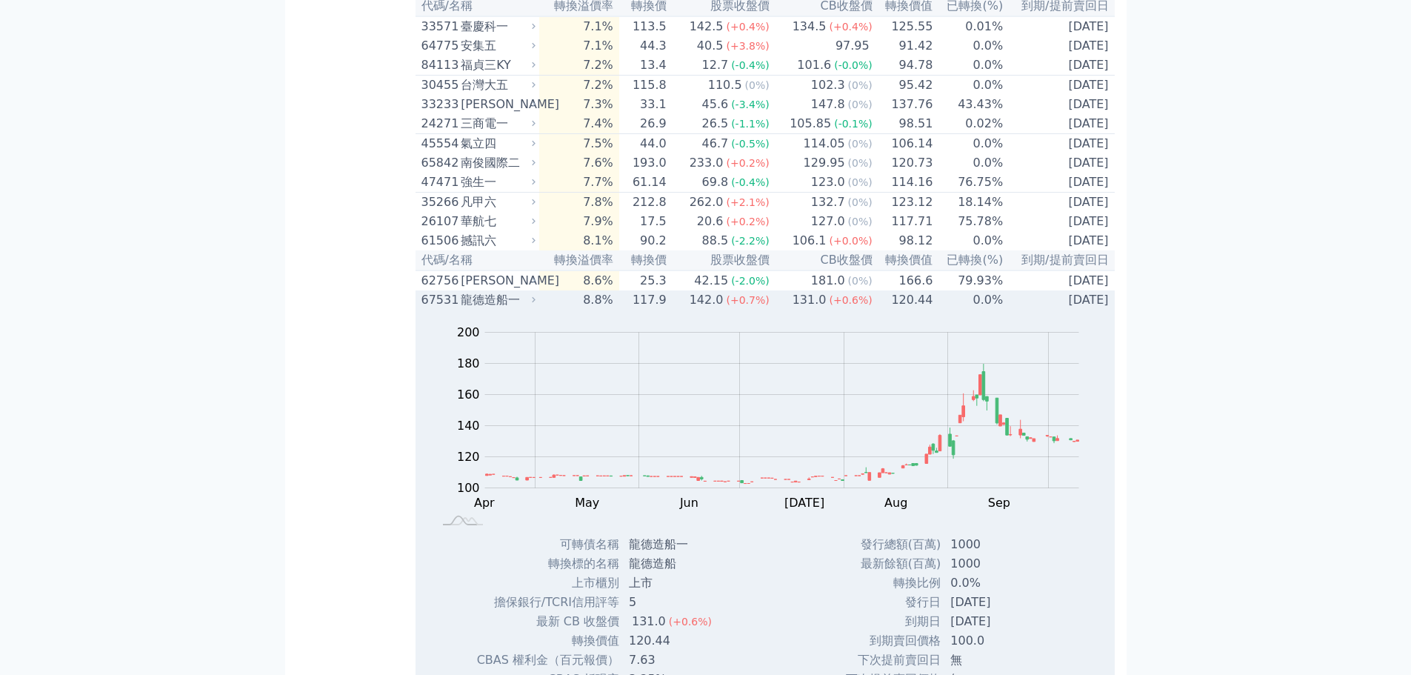
click at [536, 305] on icon at bounding box center [534, 300] width 10 height 10
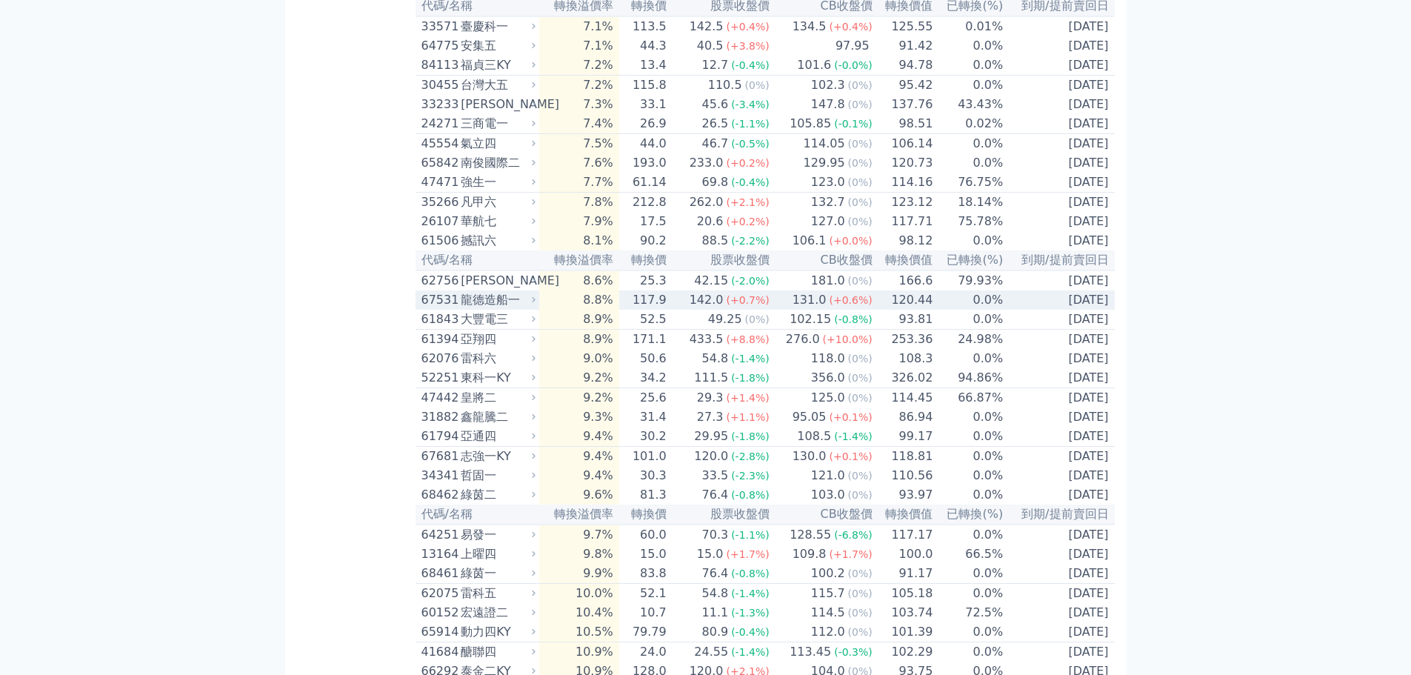
click at [536, 305] on icon at bounding box center [534, 300] width 10 height 10
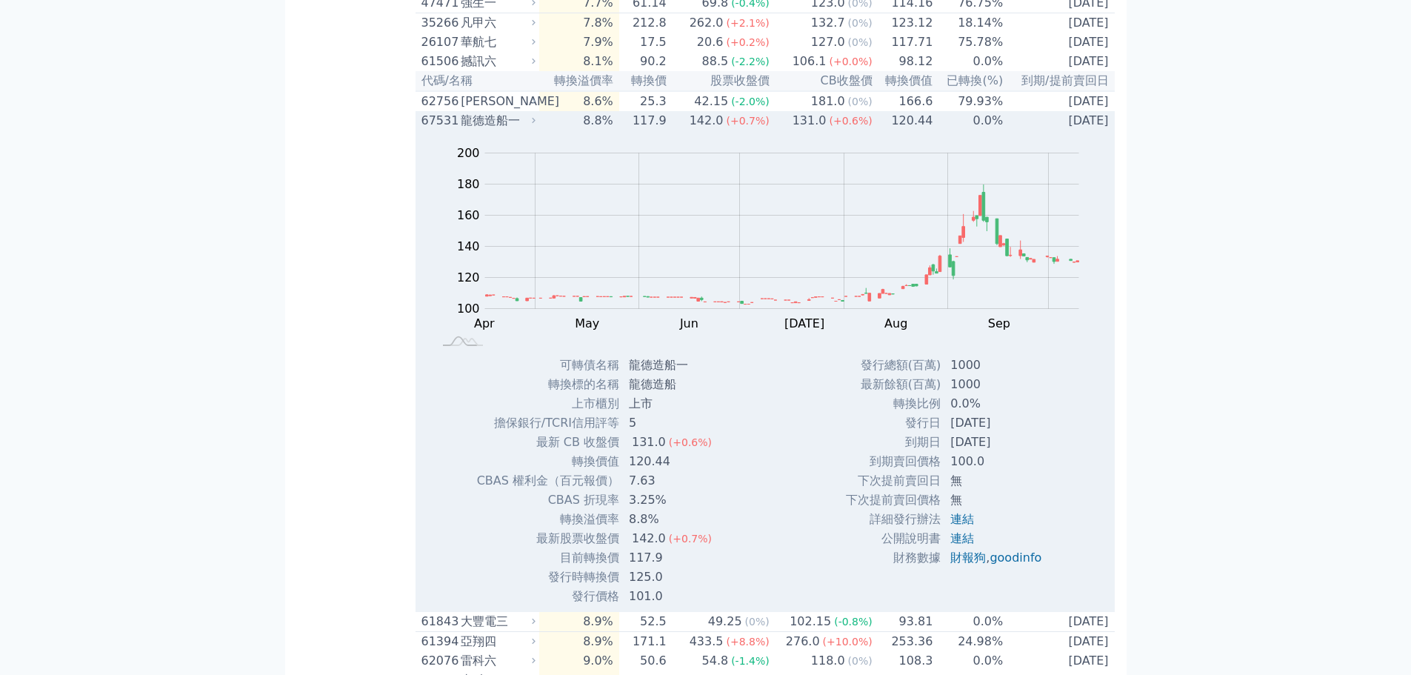
scroll to position [1582, 0]
click at [537, 122] on icon at bounding box center [534, 117] width 10 height 10
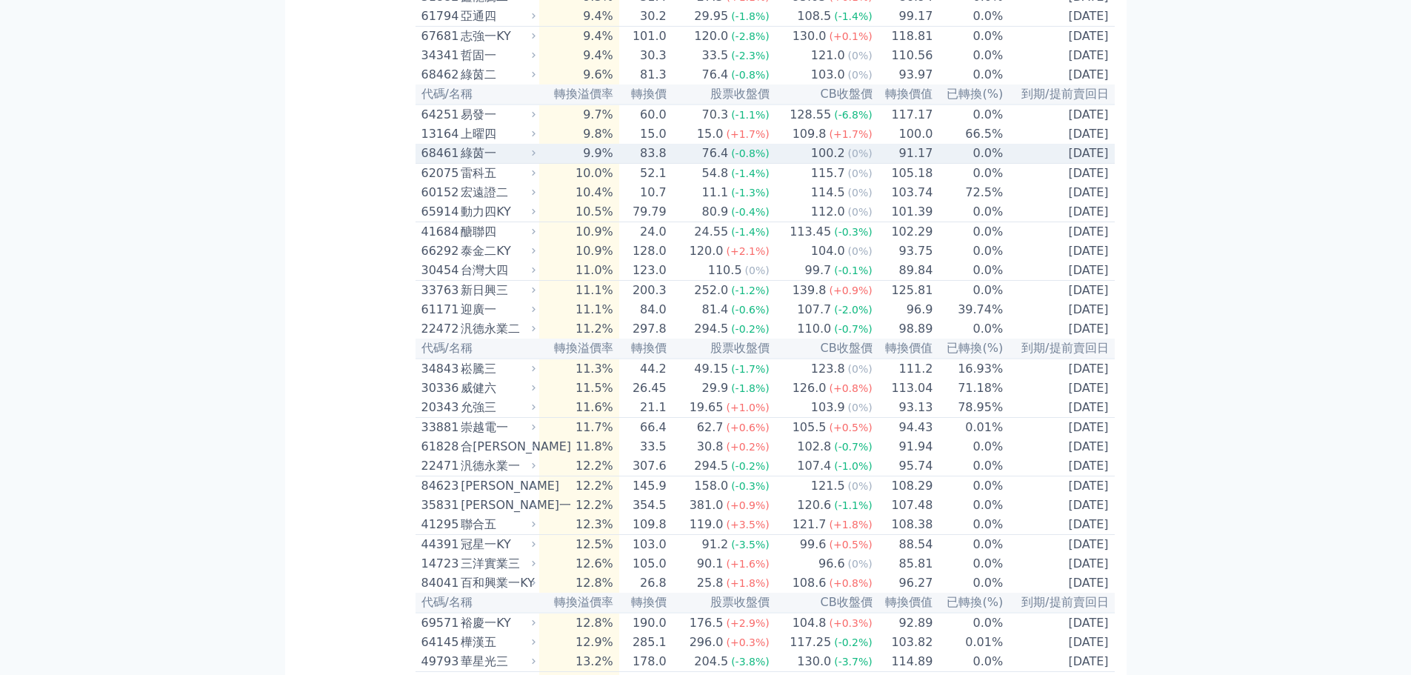
scroll to position [1820, 0]
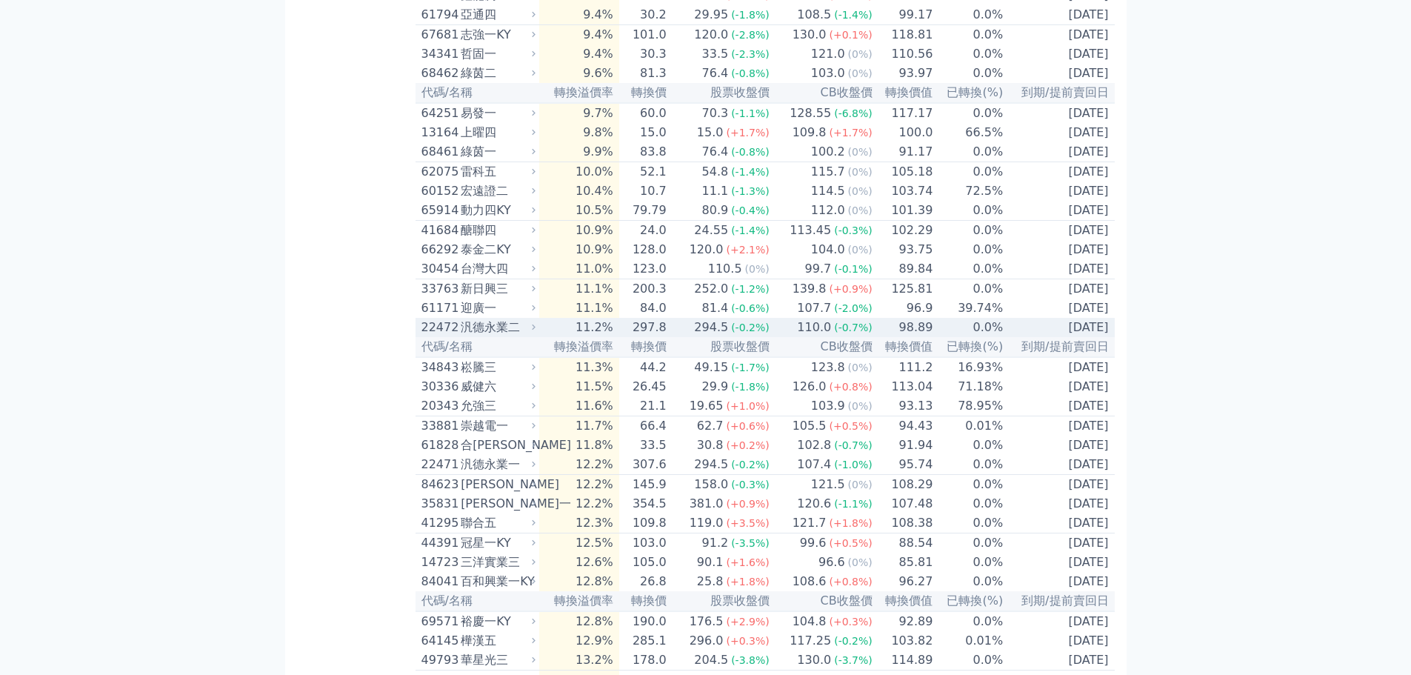
click at [536, 332] on icon at bounding box center [534, 327] width 10 height 10
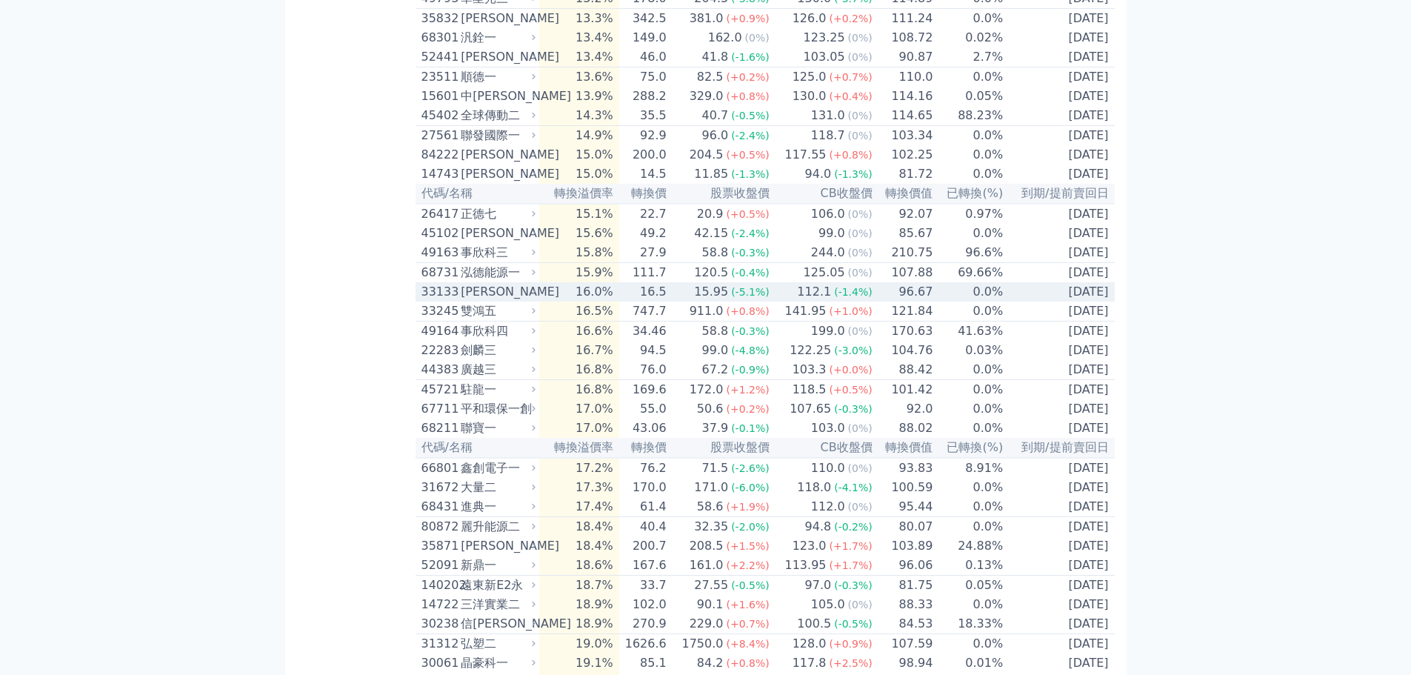
scroll to position [2967, 0]
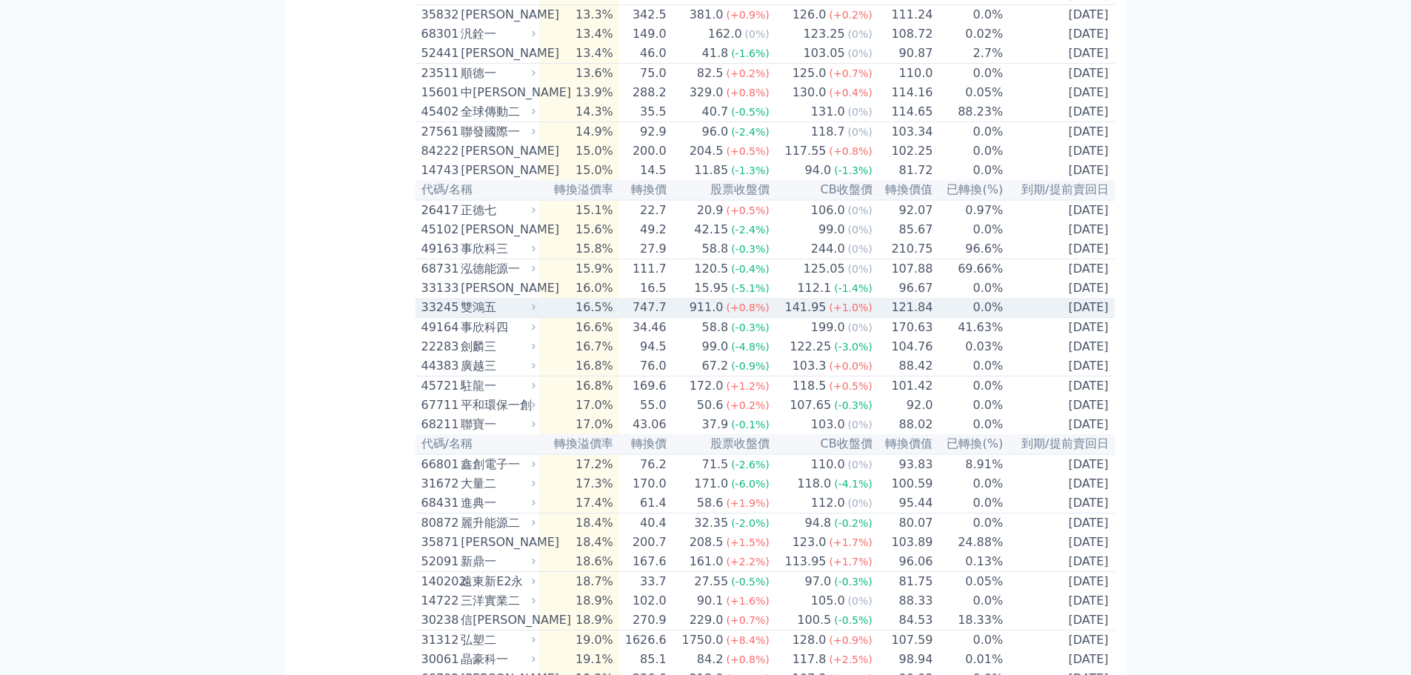
click at [533, 316] on div "雙鴻五" at bounding box center [497, 308] width 72 height 18
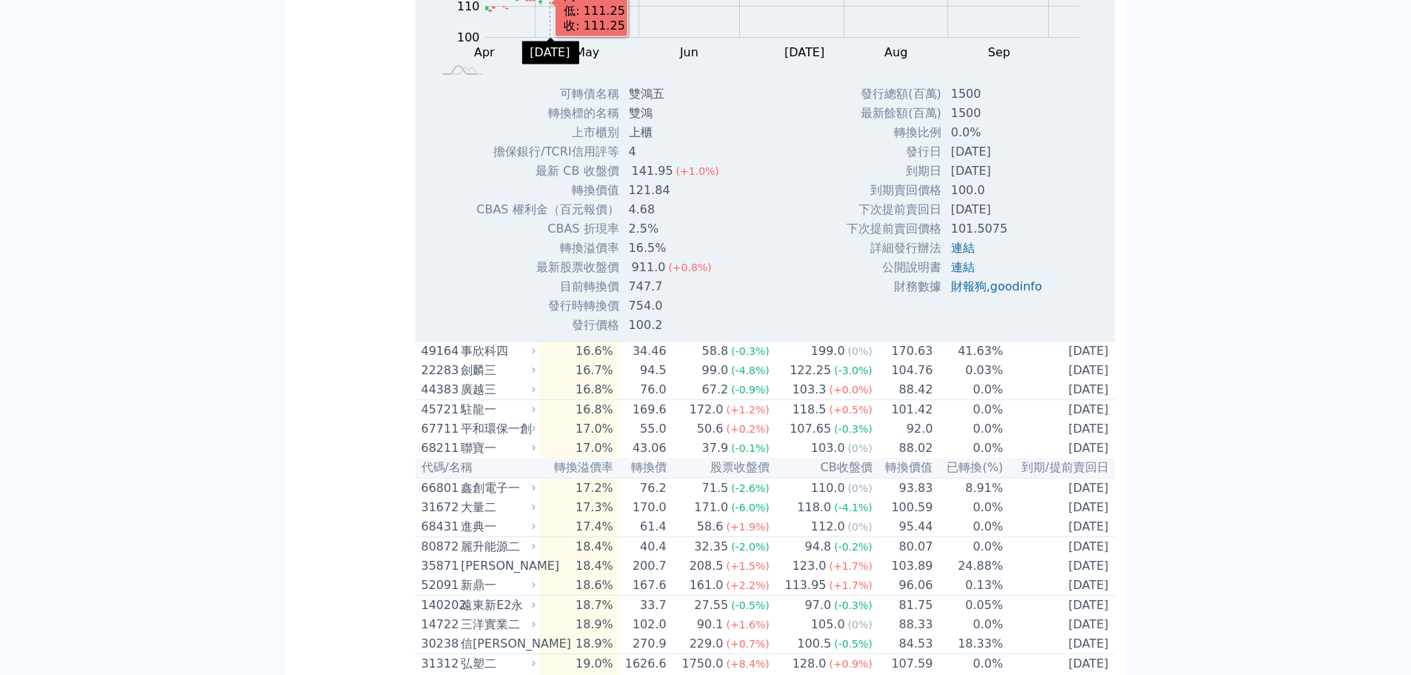
scroll to position [3590, 0]
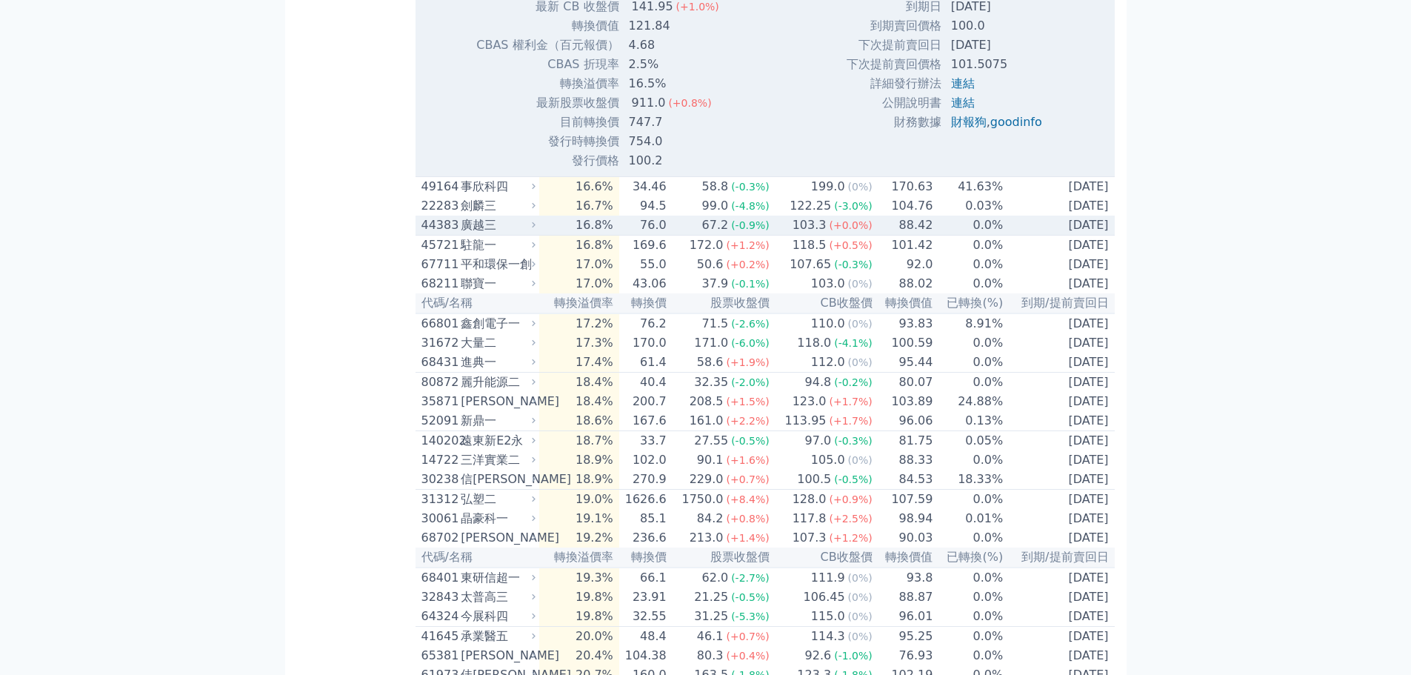
click at [528, 234] on div "廣越三" at bounding box center [497, 225] width 72 height 18
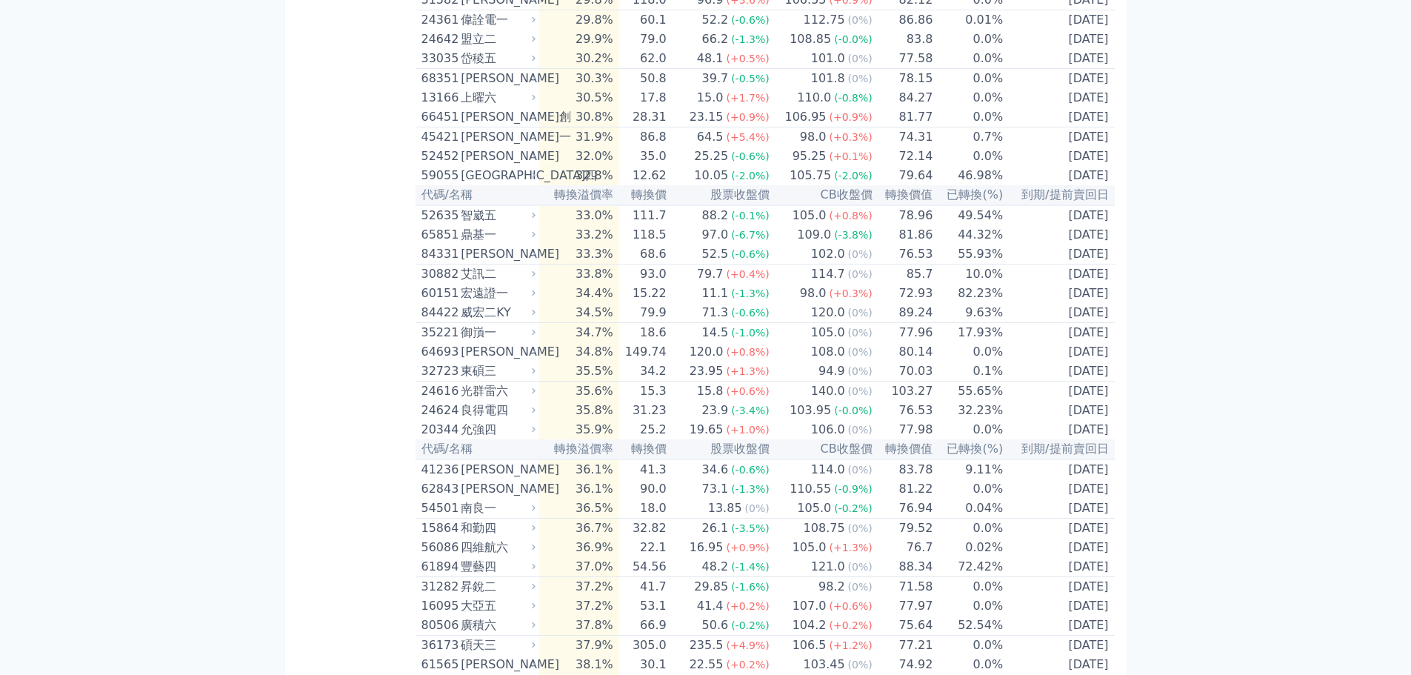
scroll to position [5907, 0]
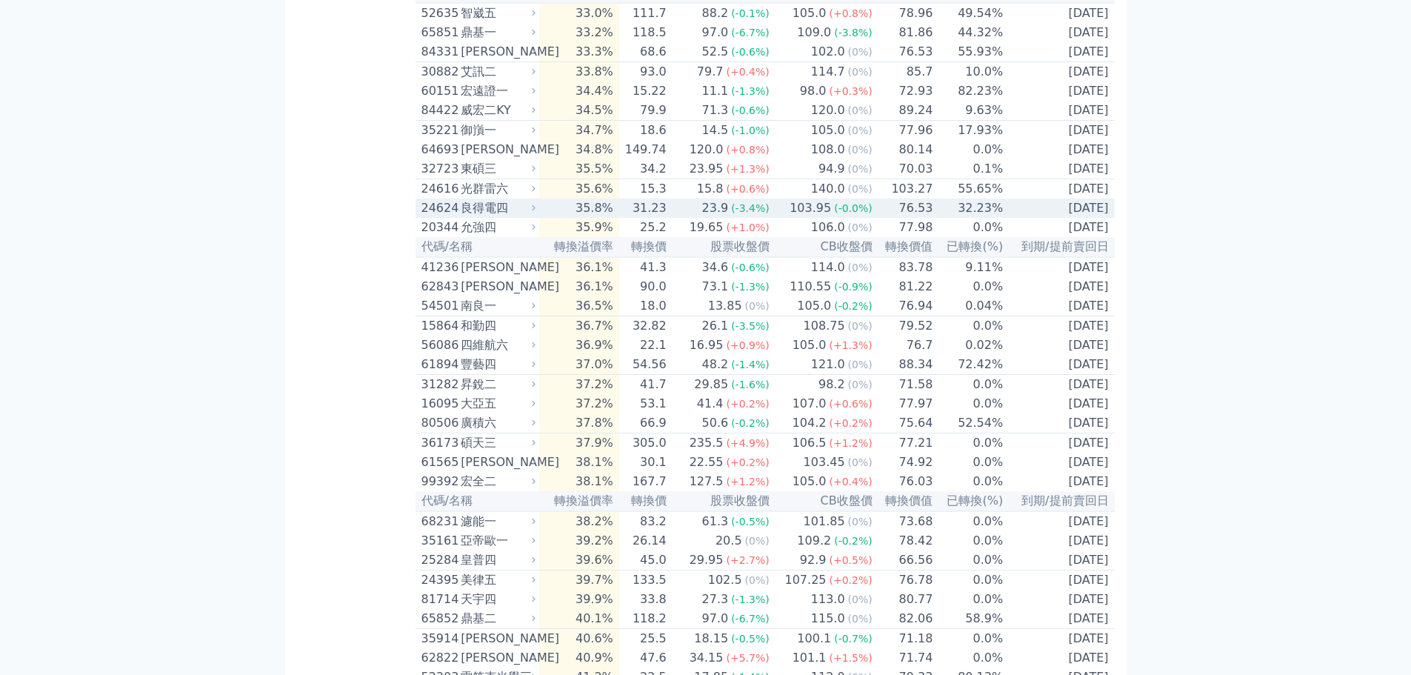
click at [534, 213] on icon at bounding box center [534, 208] width 10 height 10
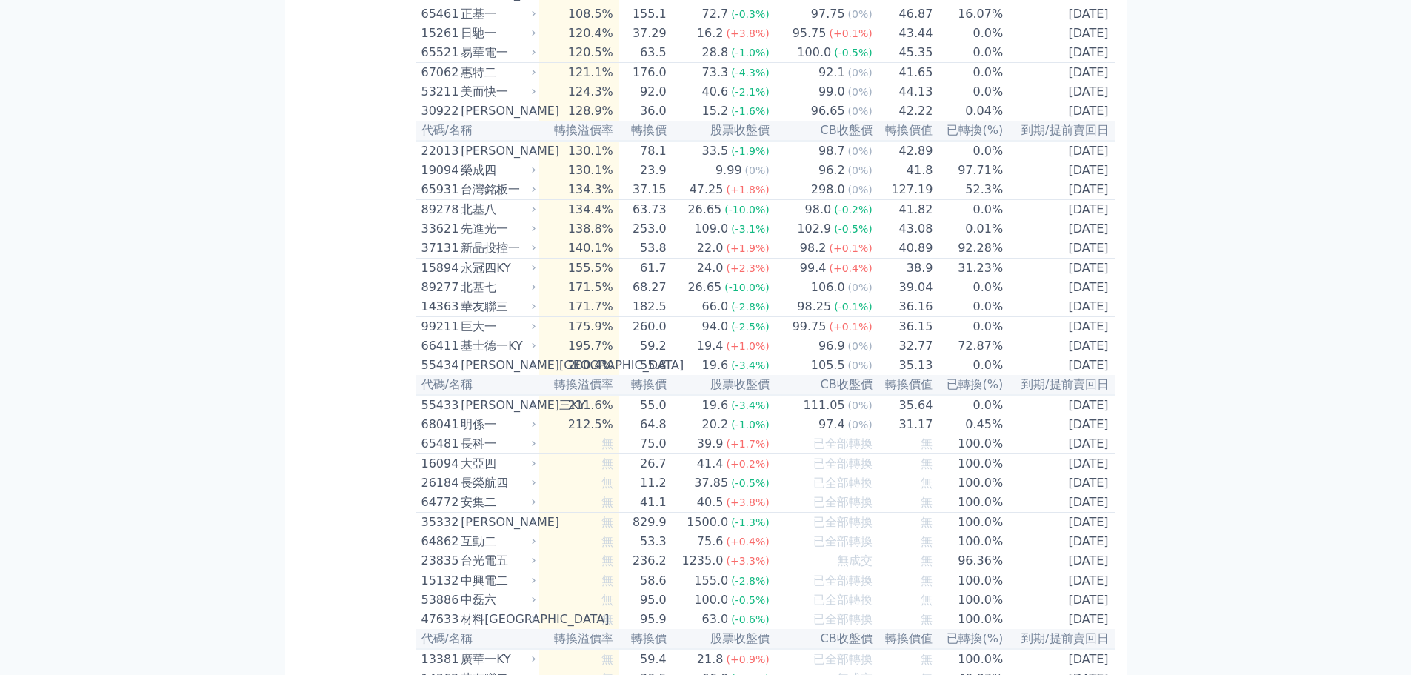
scroll to position [8941, 0]
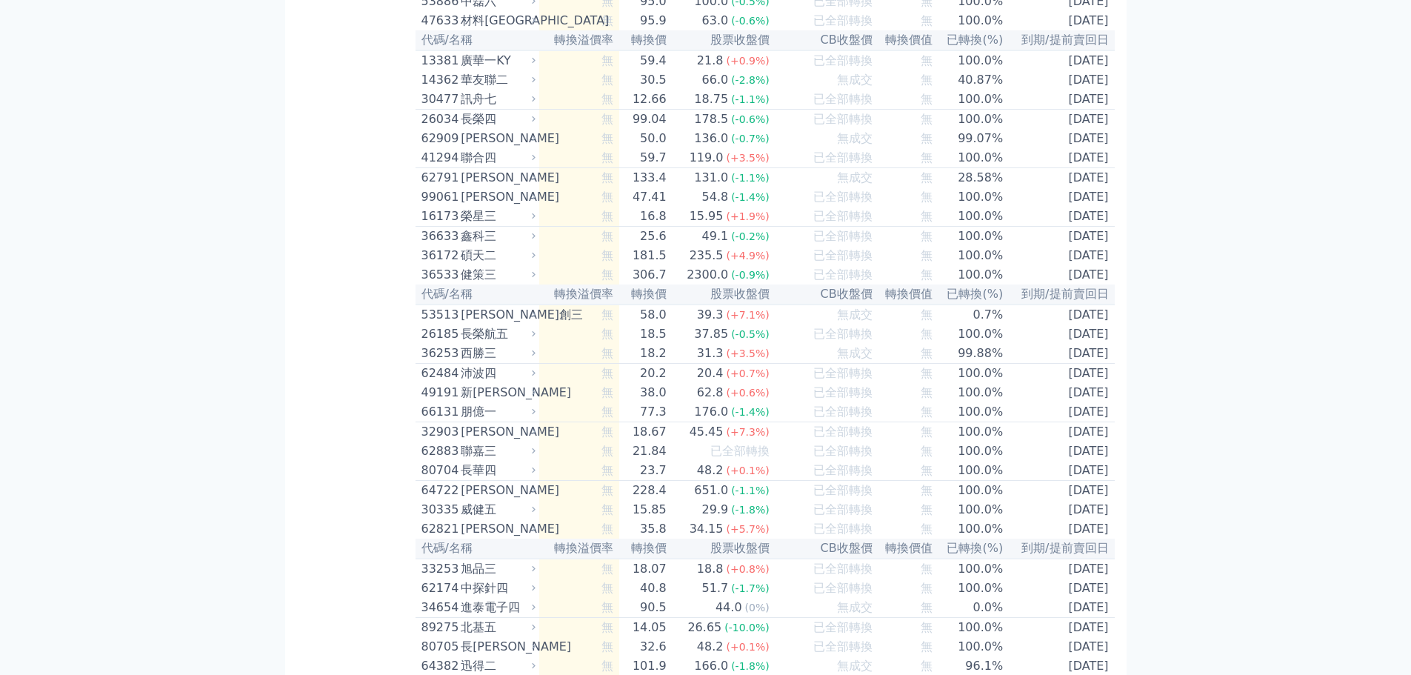
scroll to position [9889, 0]
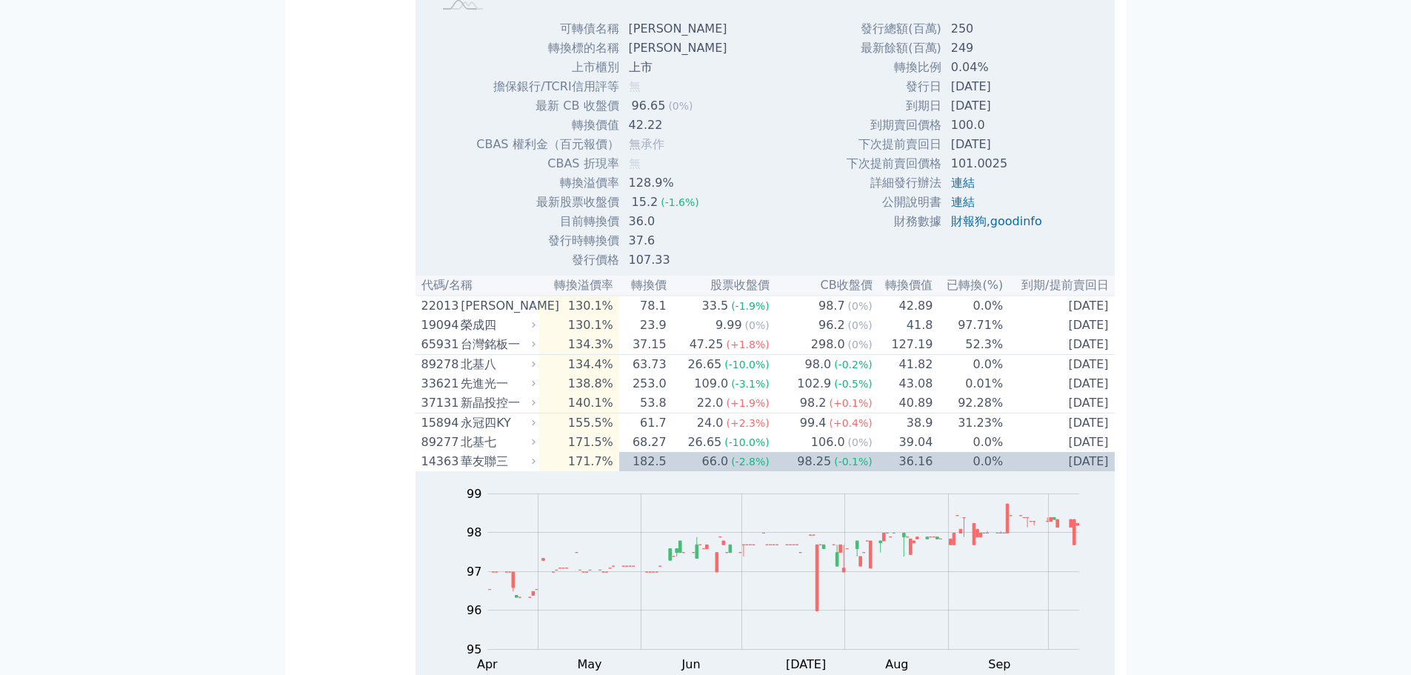
scroll to position [9099, 0]
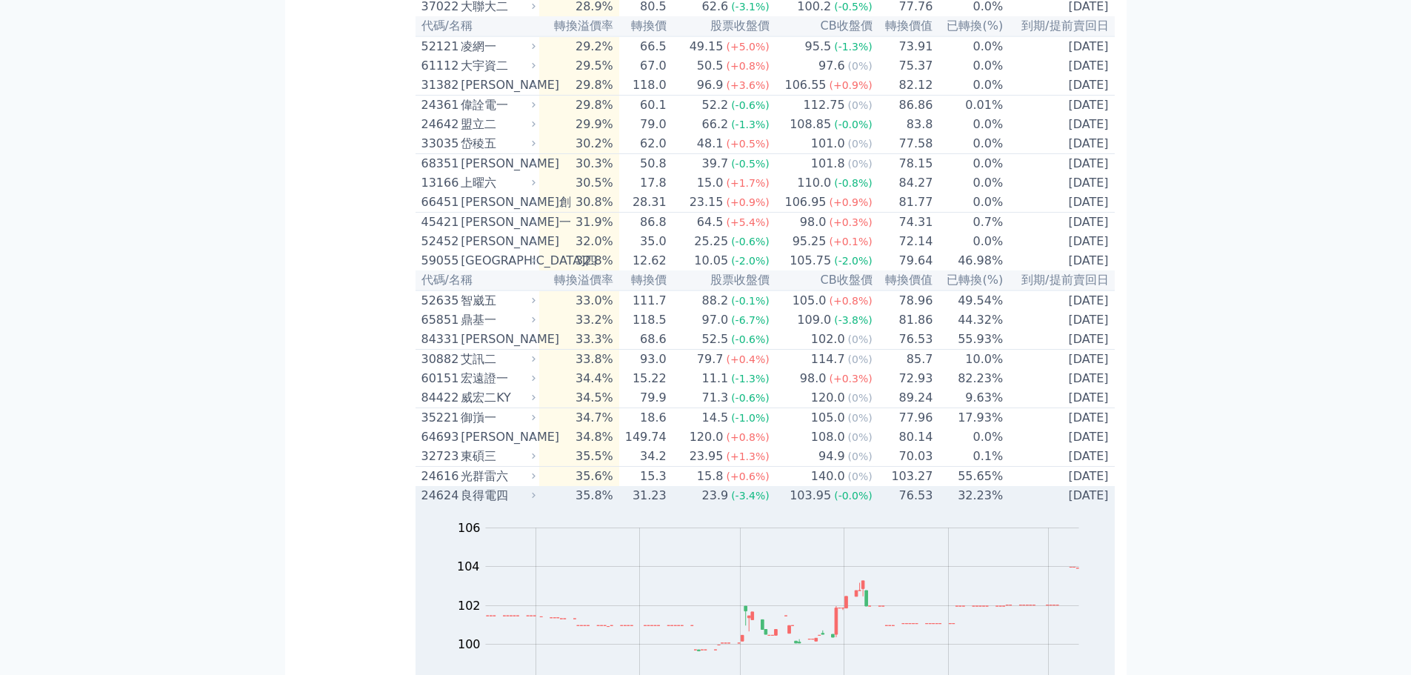
scroll to position [5493, 0]
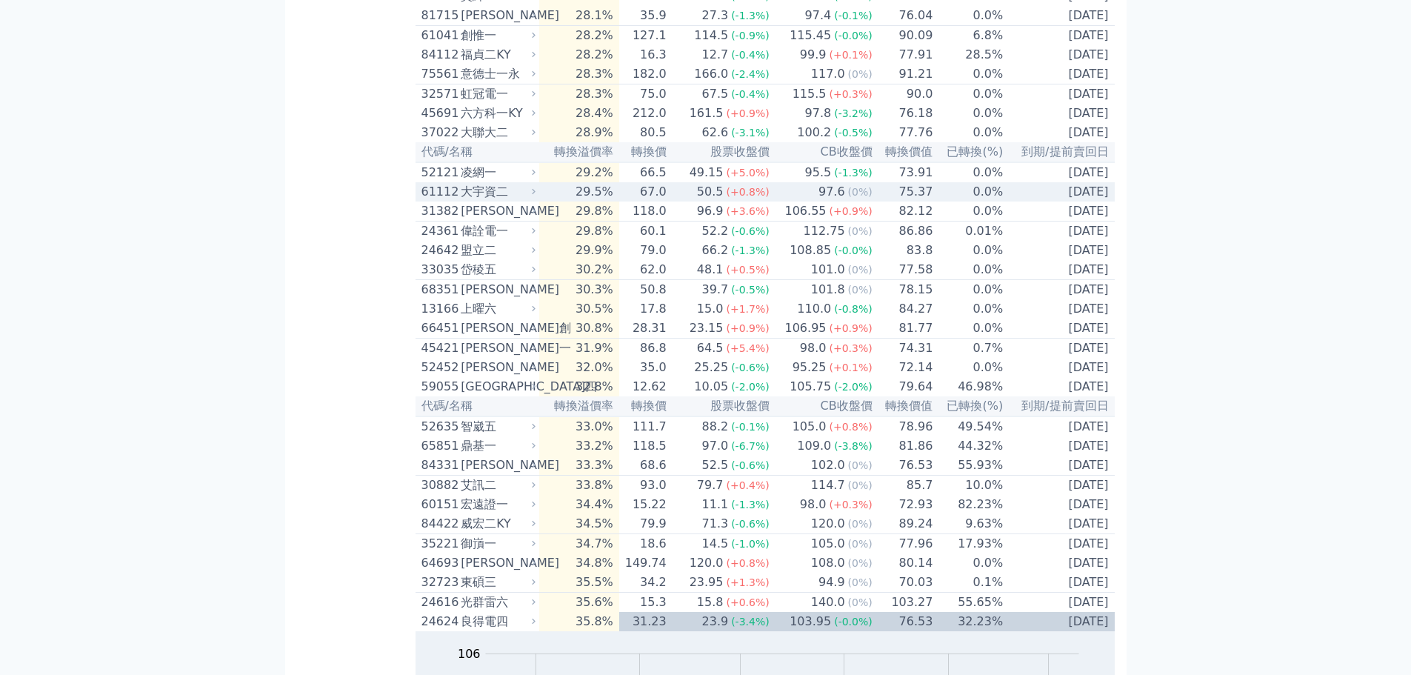
click at [528, 201] on div "大宇資二" at bounding box center [497, 192] width 72 height 18
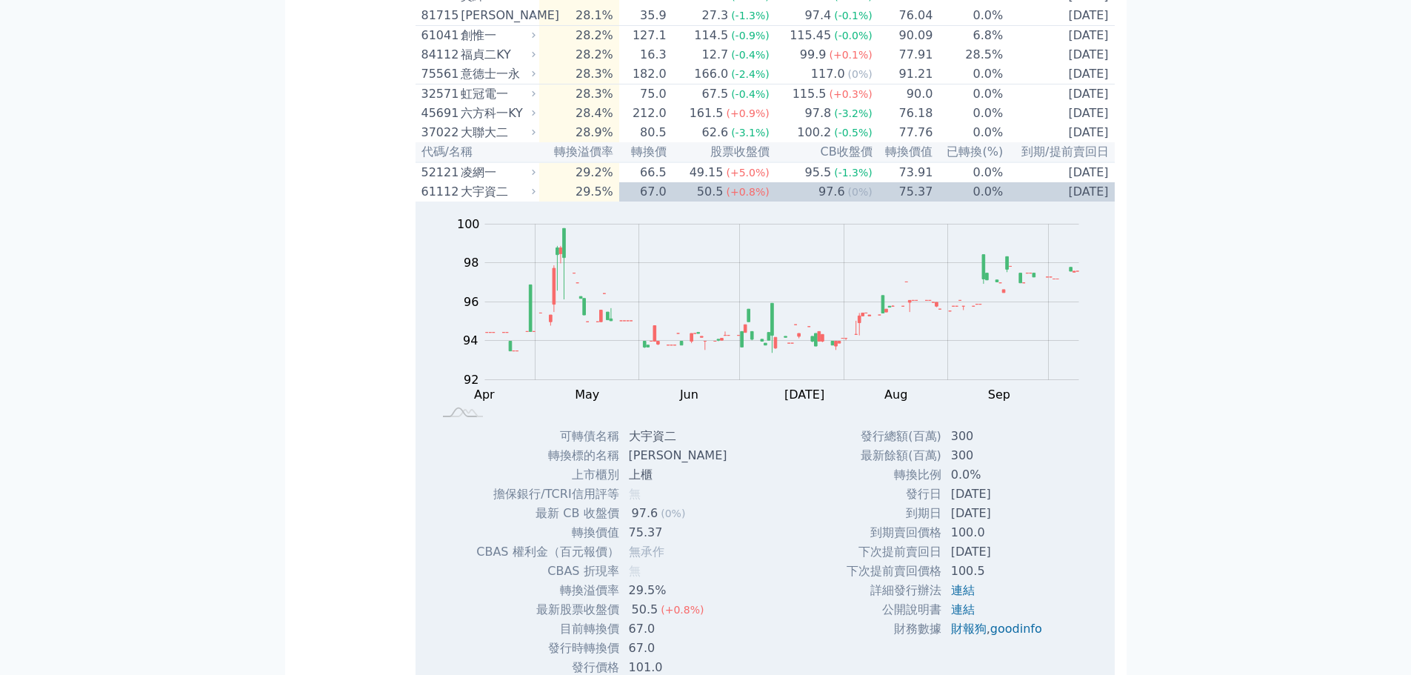
scroll to position [5801, 0]
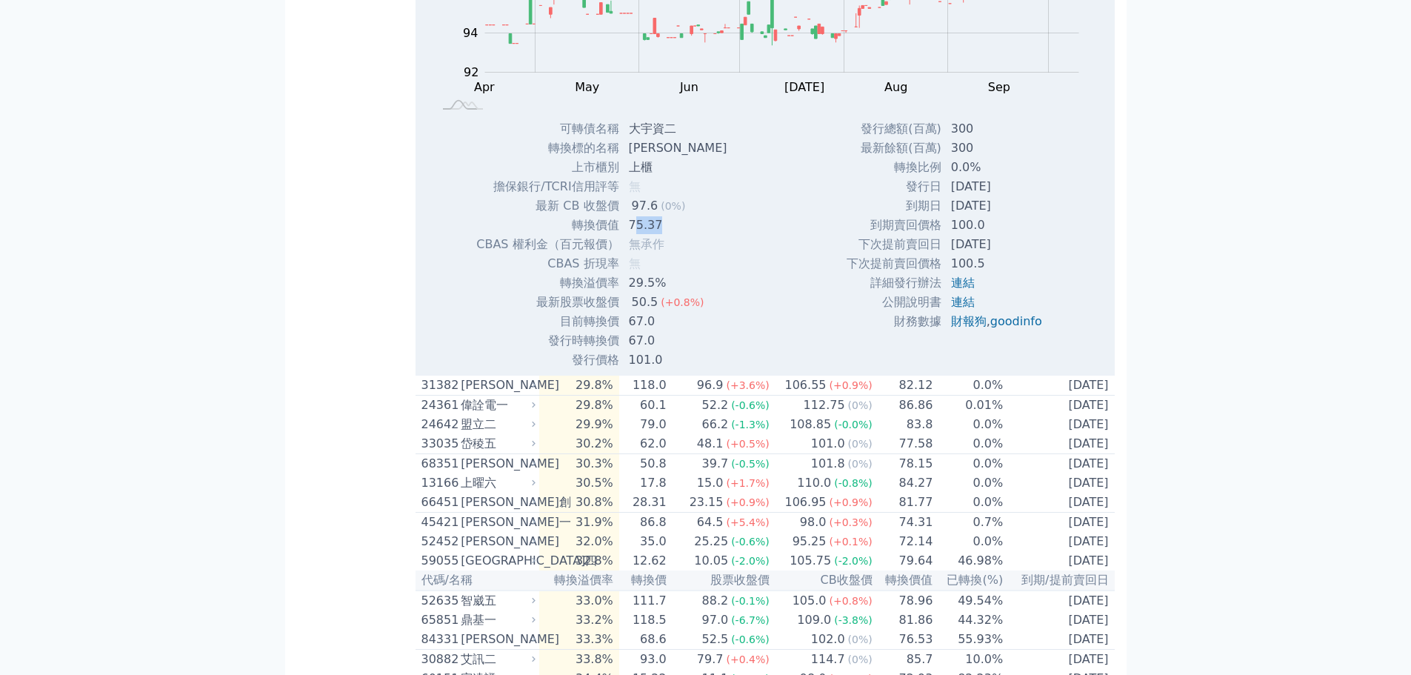
drag, startPoint x: 634, startPoint y: 537, endPoint x: 660, endPoint y: 541, distance: 26.2
click at [660, 235] on td "75.37" at bounding box center [679, 225] width 119 height 19
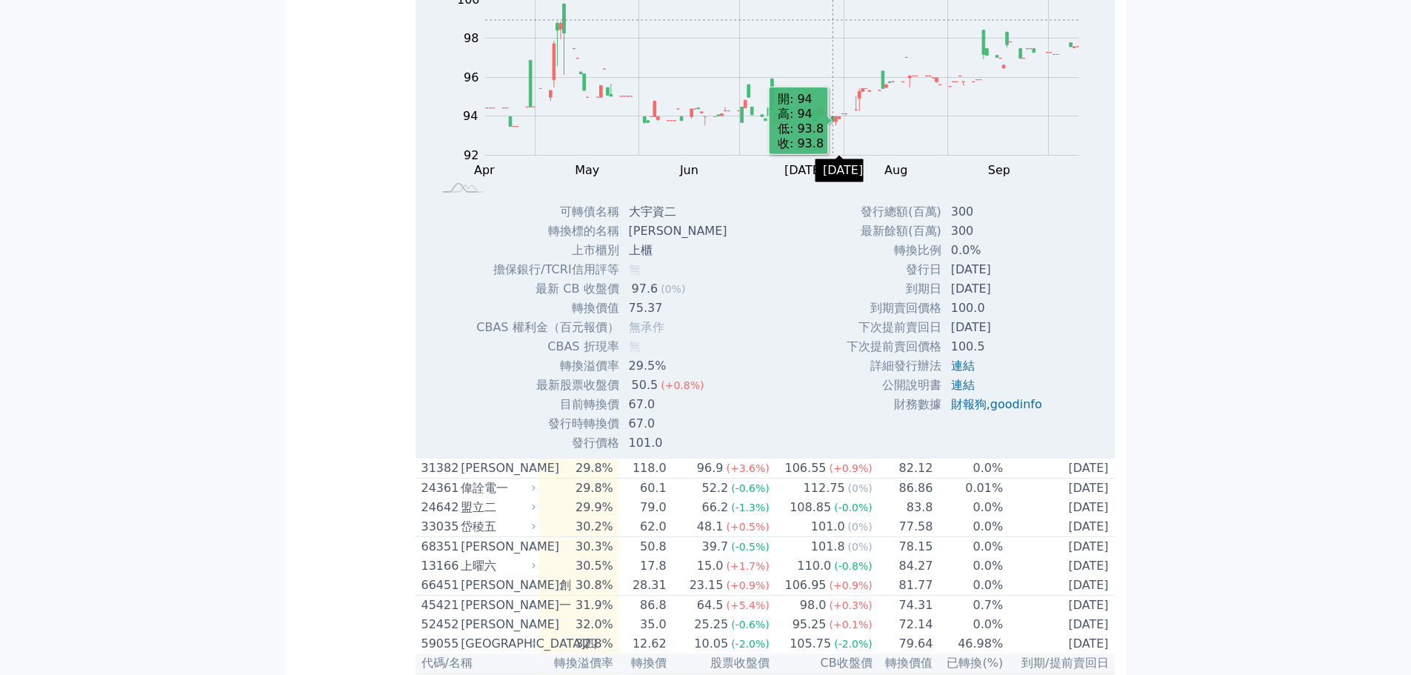
scroll to position [5662, 0]
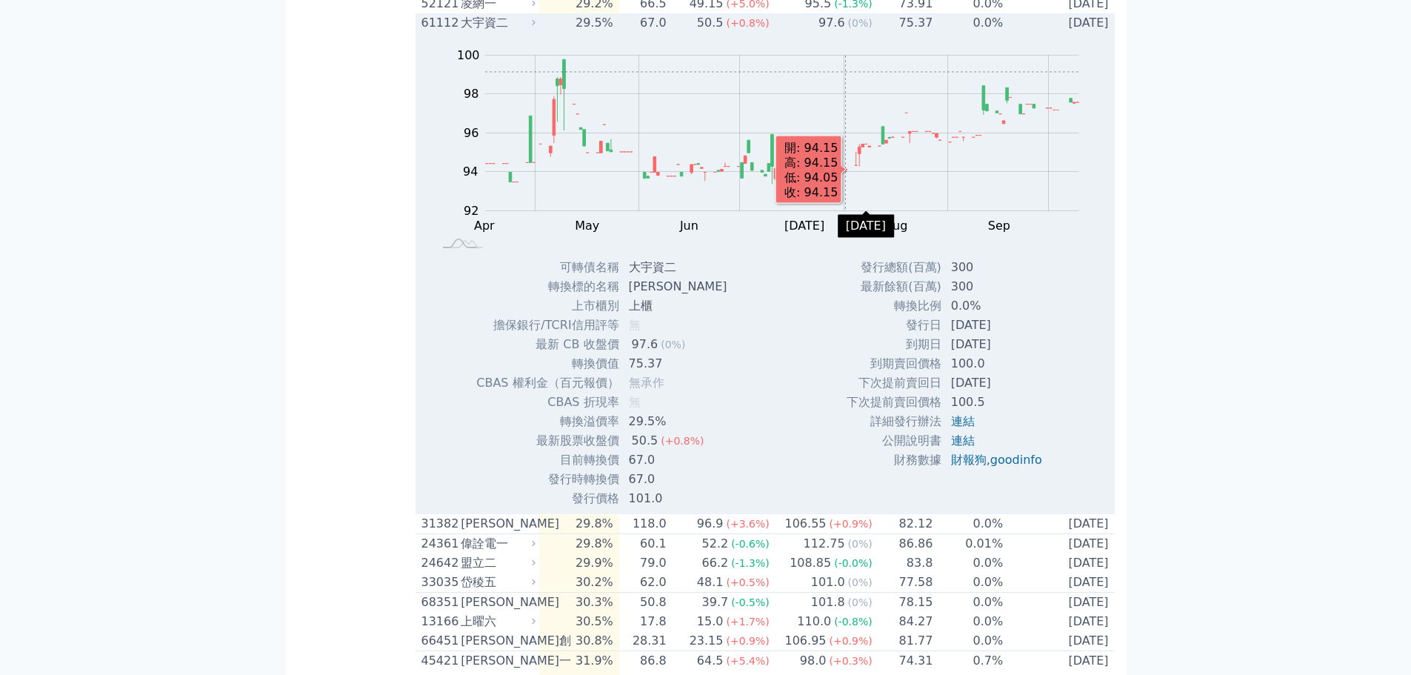
click at [732, 211] on rect "Chart" at bounding box center [782, 134] width 594 height 156
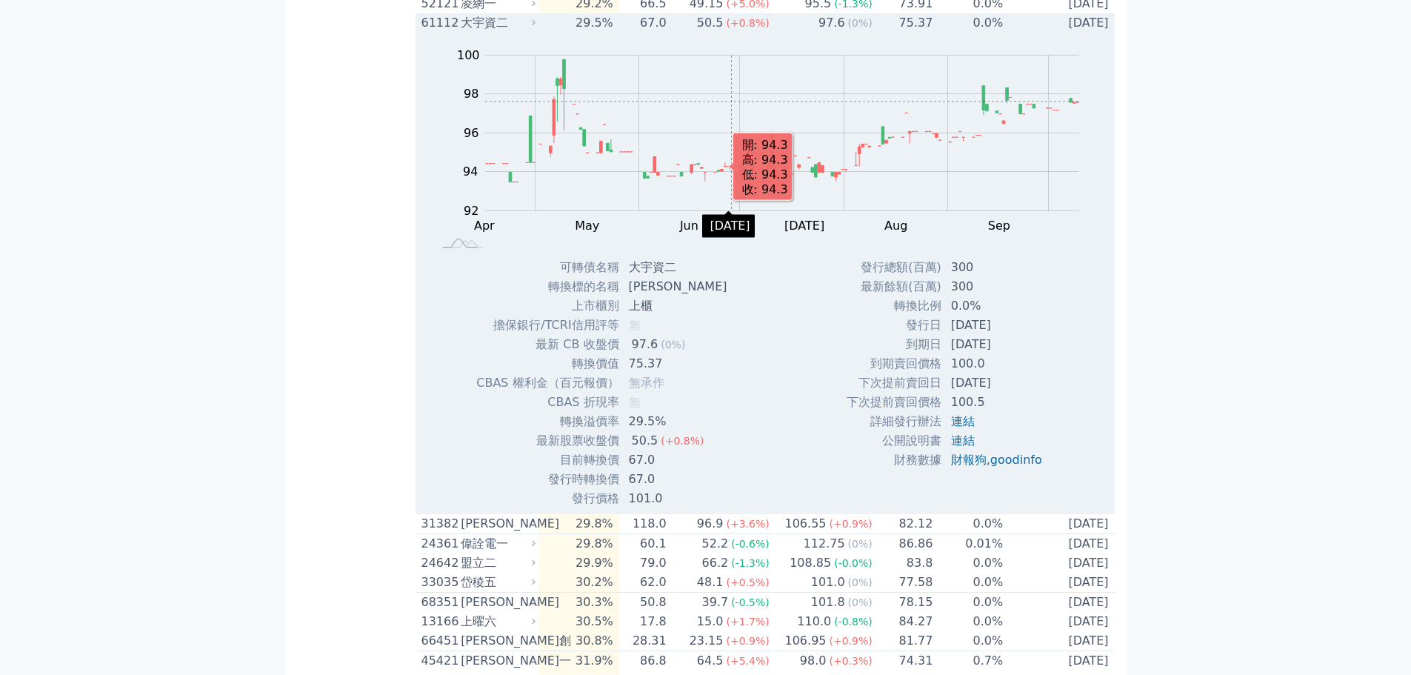
scroll to position [5892, 0]
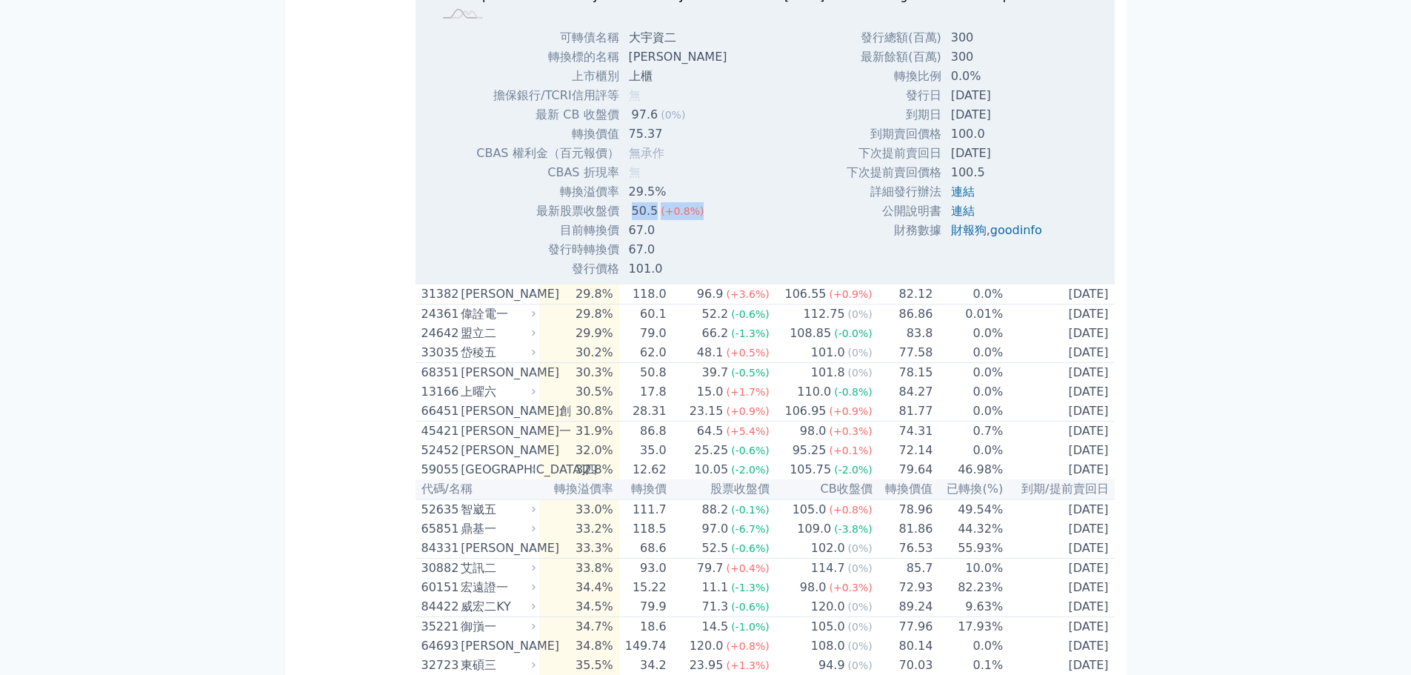
drag, startPoint x: 633, startPoint y: 523, endPoint x: 701, endPoint y: 529, distance: 68.4
click at [701, 221] on td "50.5 (+0.8%)" at bounding box center [679, 211] width 119 height 19
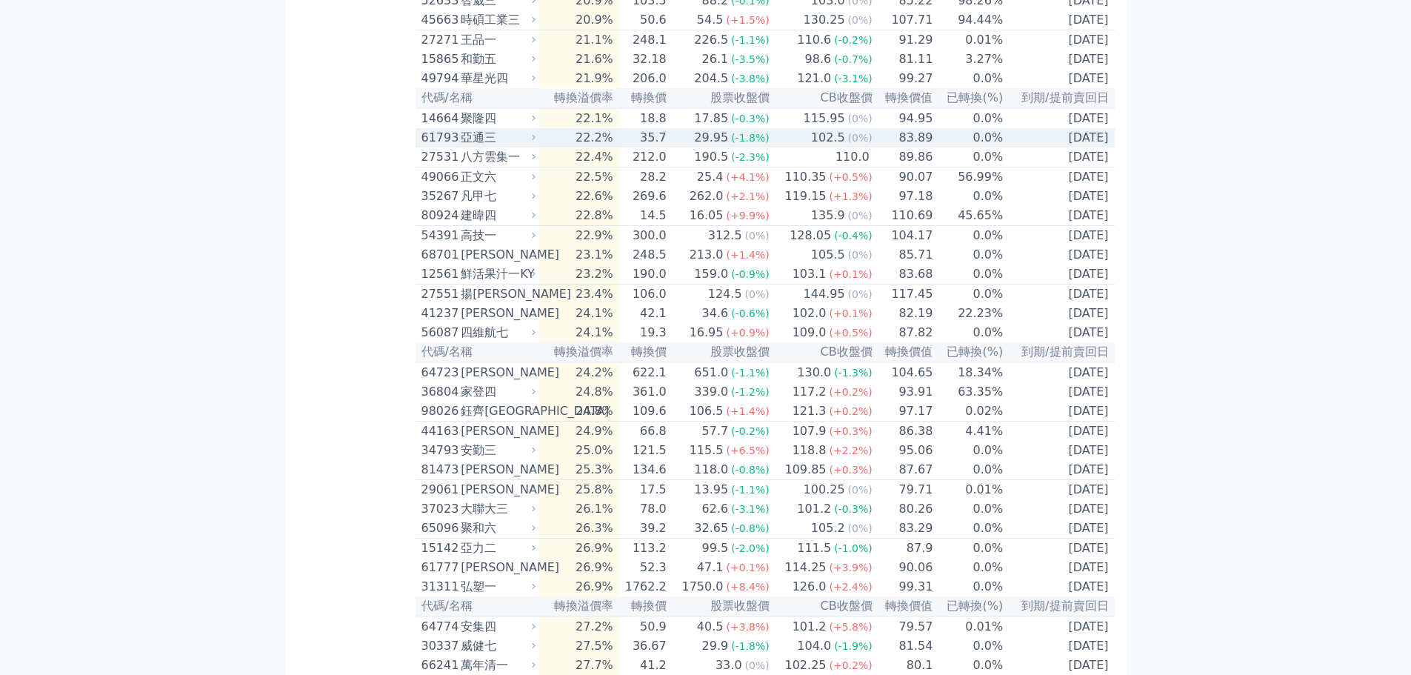
scroll to position [4766, 0]
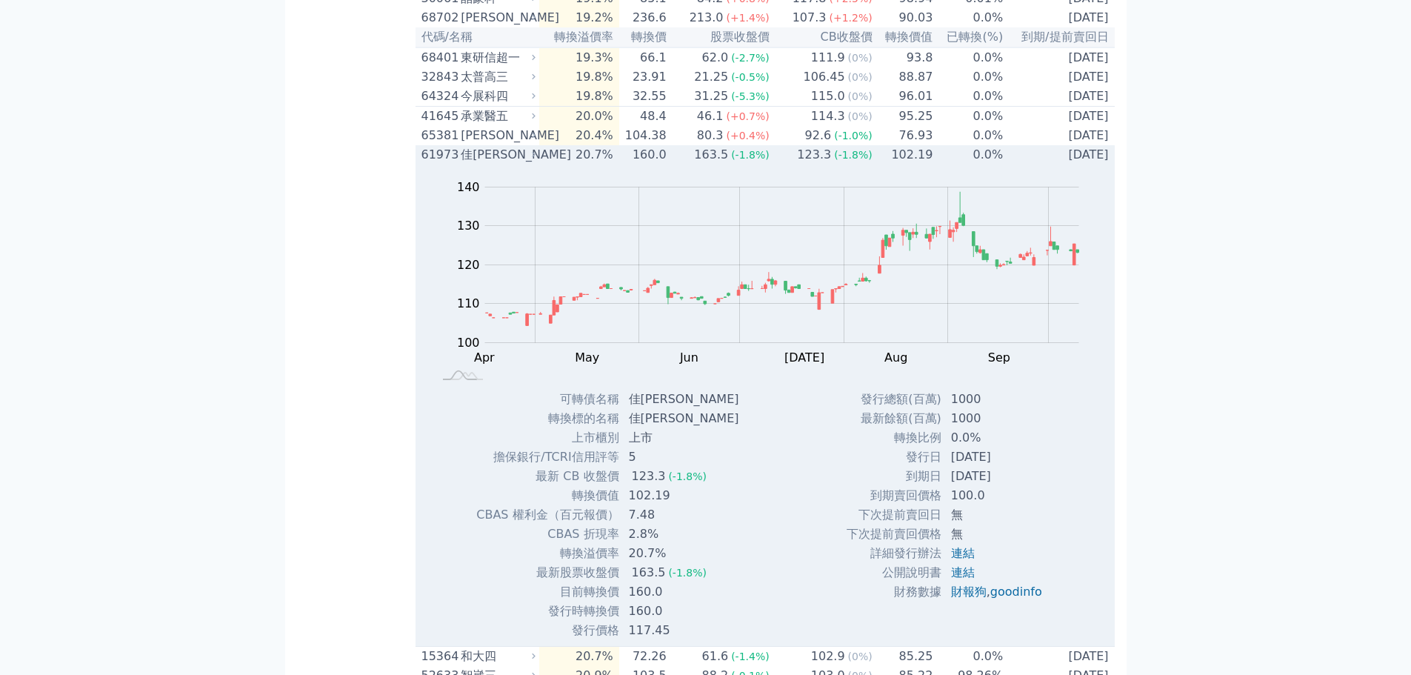
scroll to position [4576, 0]
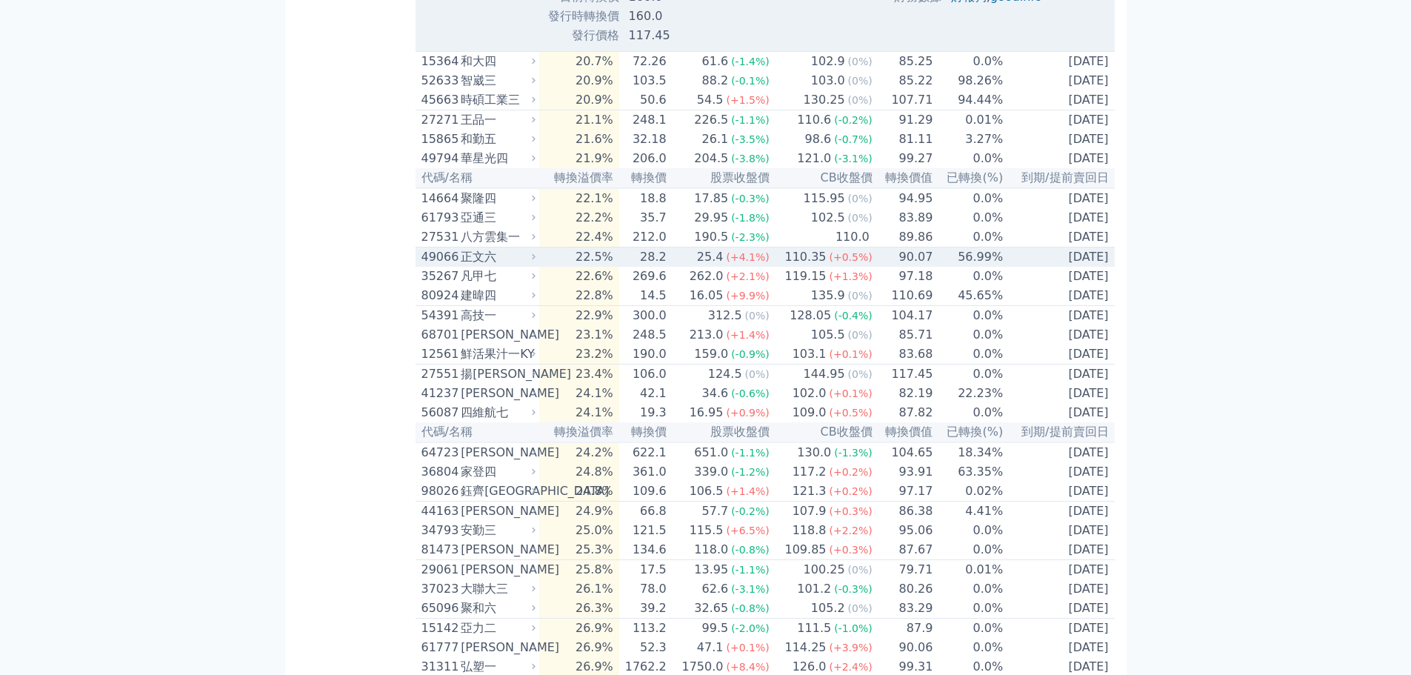
scroll to position [5199, 0]
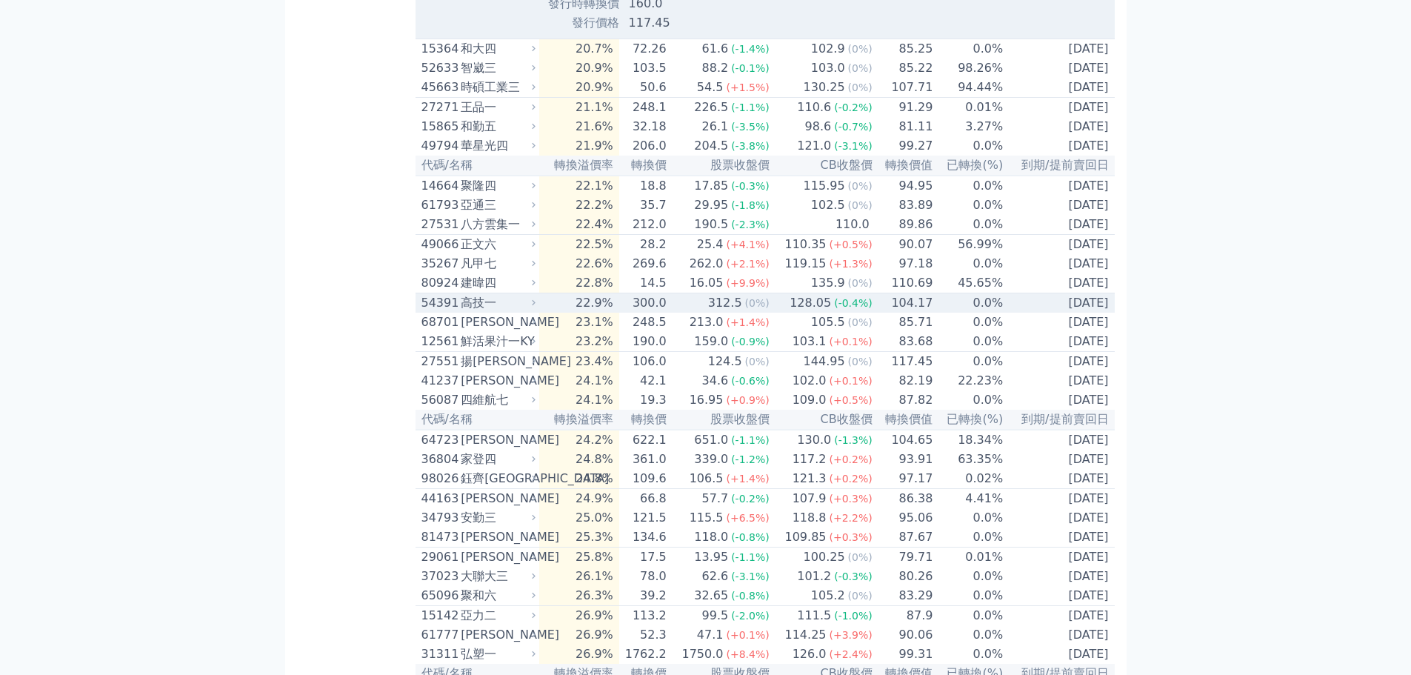
click at [530, 312] on div "高技一" at bounding box center [497, 303] width 72 height 18
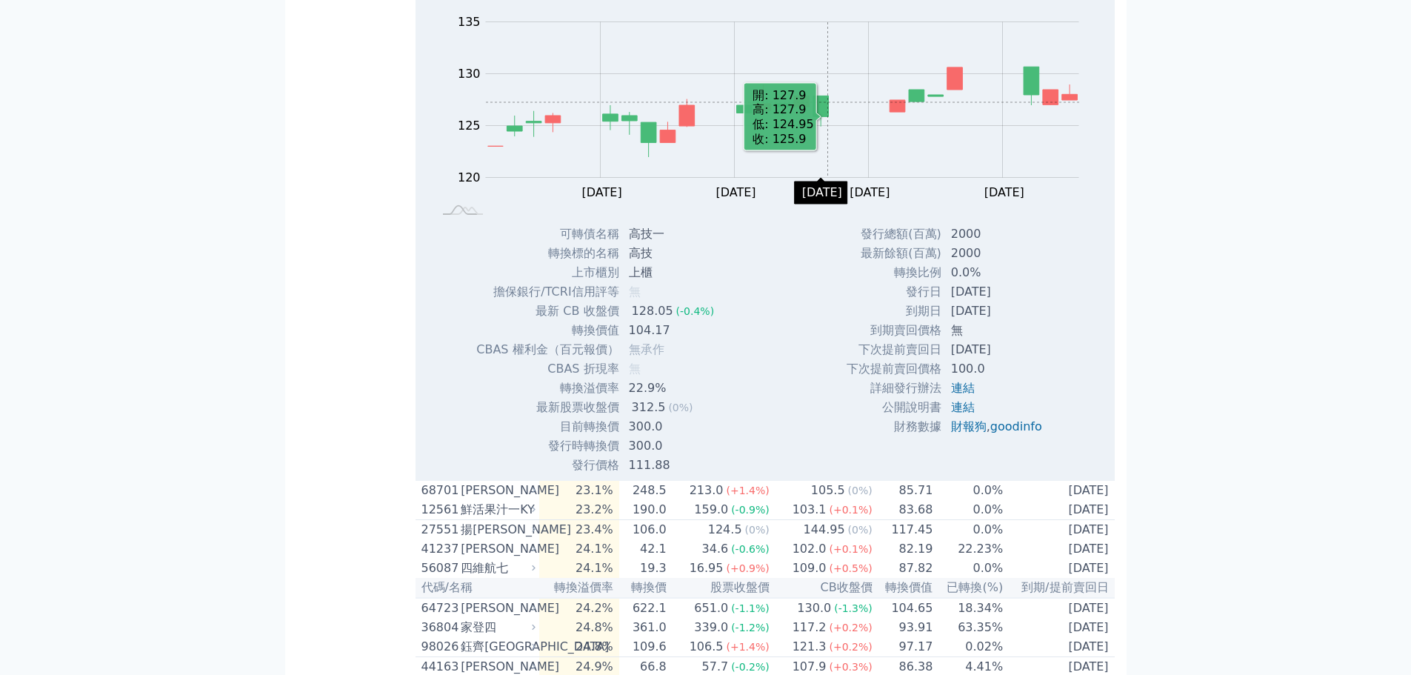
scroll to position [5576, 0]
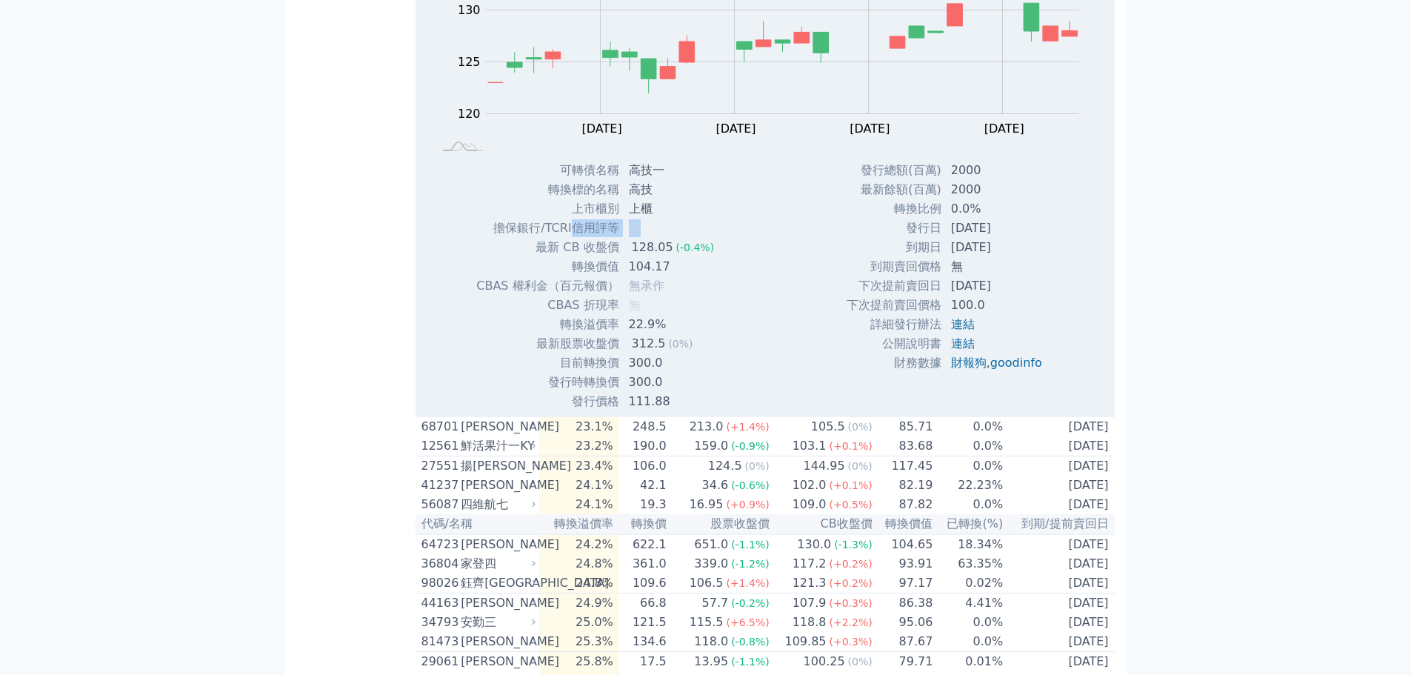
drag, startPoint x: 640, startPoint y: 494, endPoint x: 574, endPoint y: 488, distance: 66.2
click at [574, 238] on tr "擔保銀行/TCRI信用評等 無" at bounding box center [601, 228] width 250 height 19
click at [574, 238] on td "擔保銀行/TCRI信用評等" at bounding box center [548, 228] width 144 height 19
drag, startPoint x: 499, startPoint y: 491, endPoint x: 671, endPoint y: 493, distance: 172.6
click at [671, 238] on tr "擔保銀行/TCRI信用評等 無" at bounding box center [601, 228] width 250 height 19
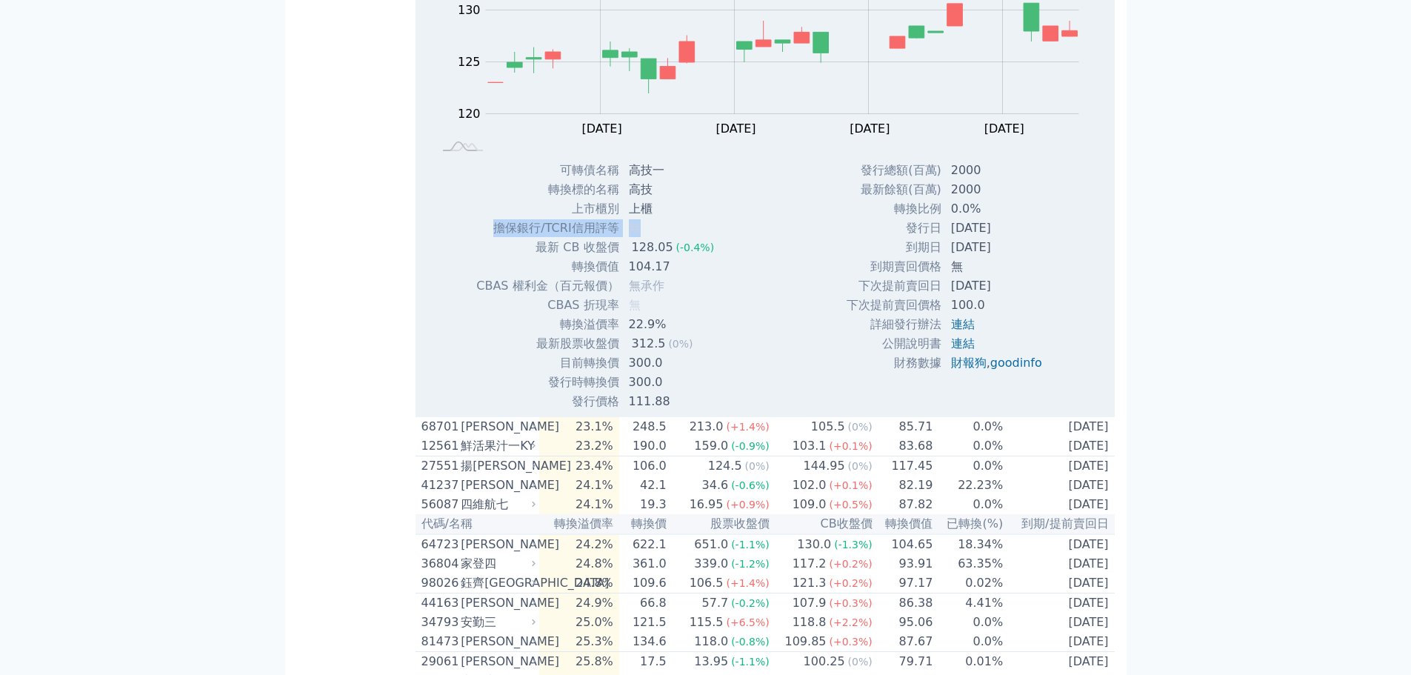
click at [671, 238] on td "無" at bounding box center [673, 228] width 107 height 19
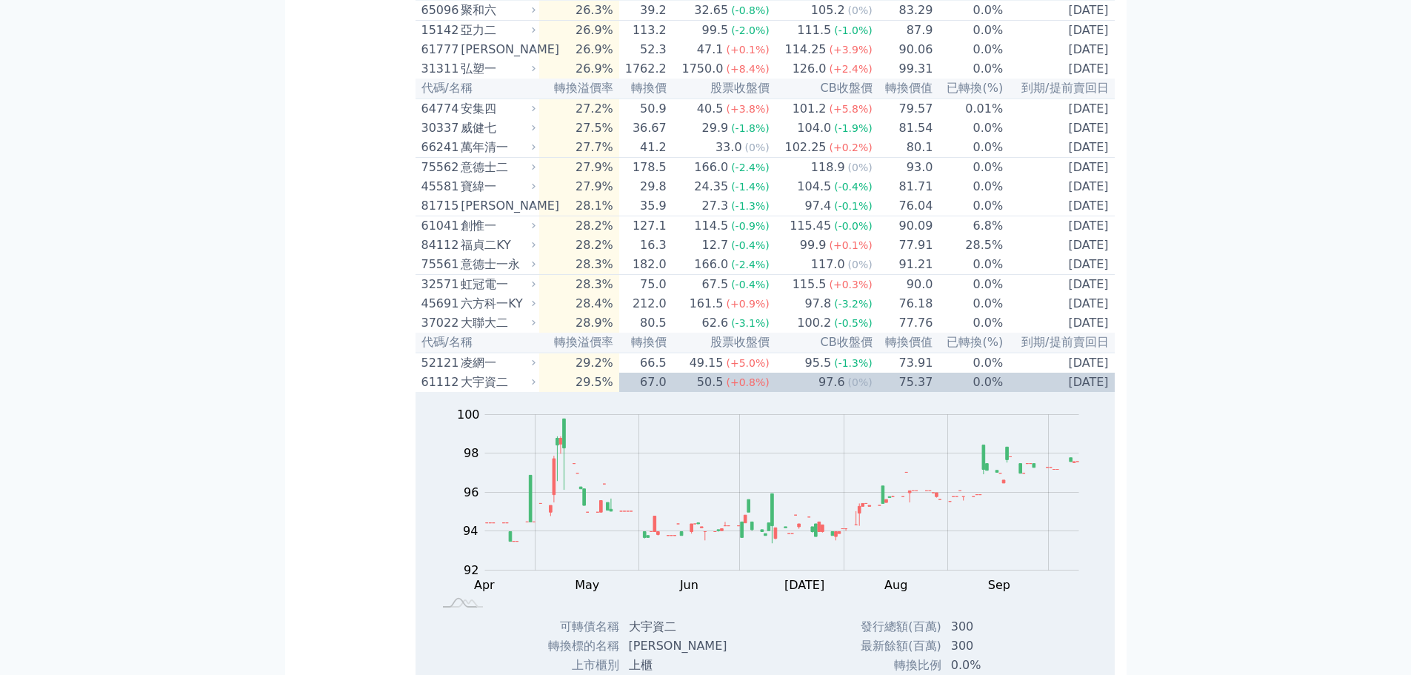
scroll to position [6273, 0]
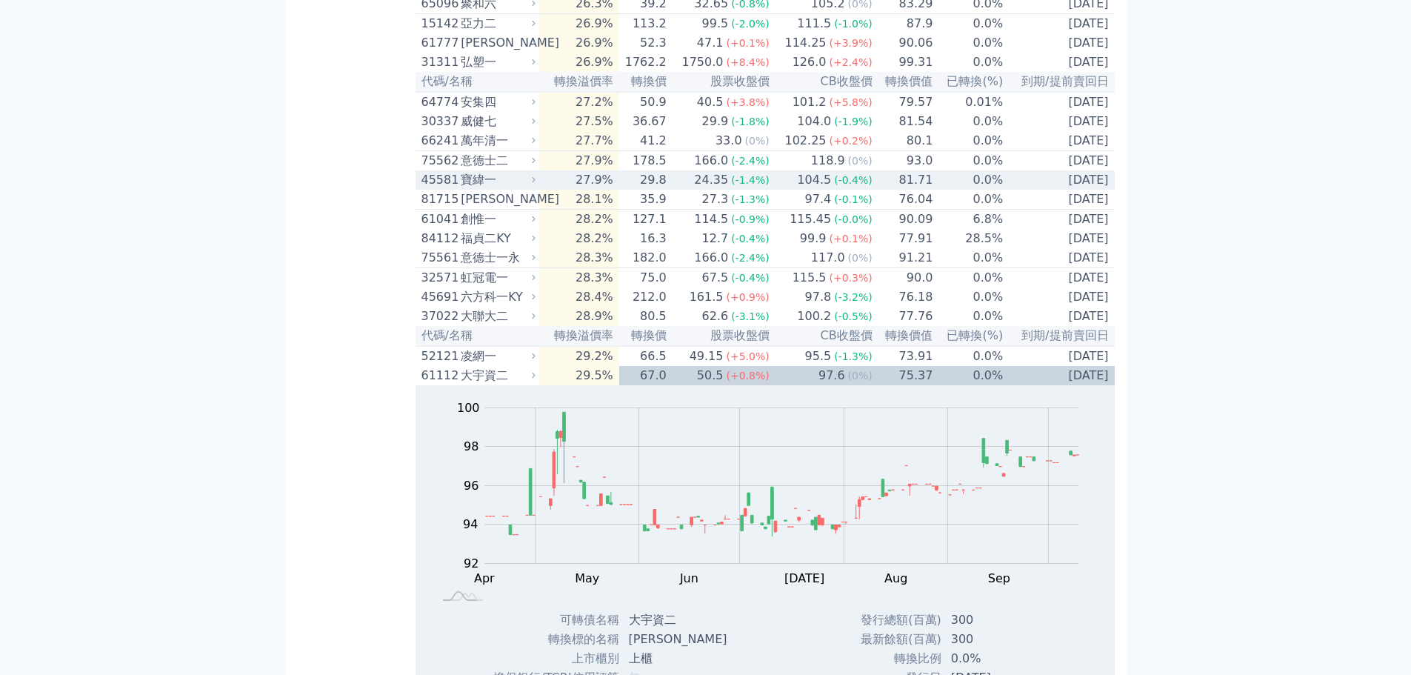
click at [539, 184] on icon at bounding box center [534, 180] width 10 height 10
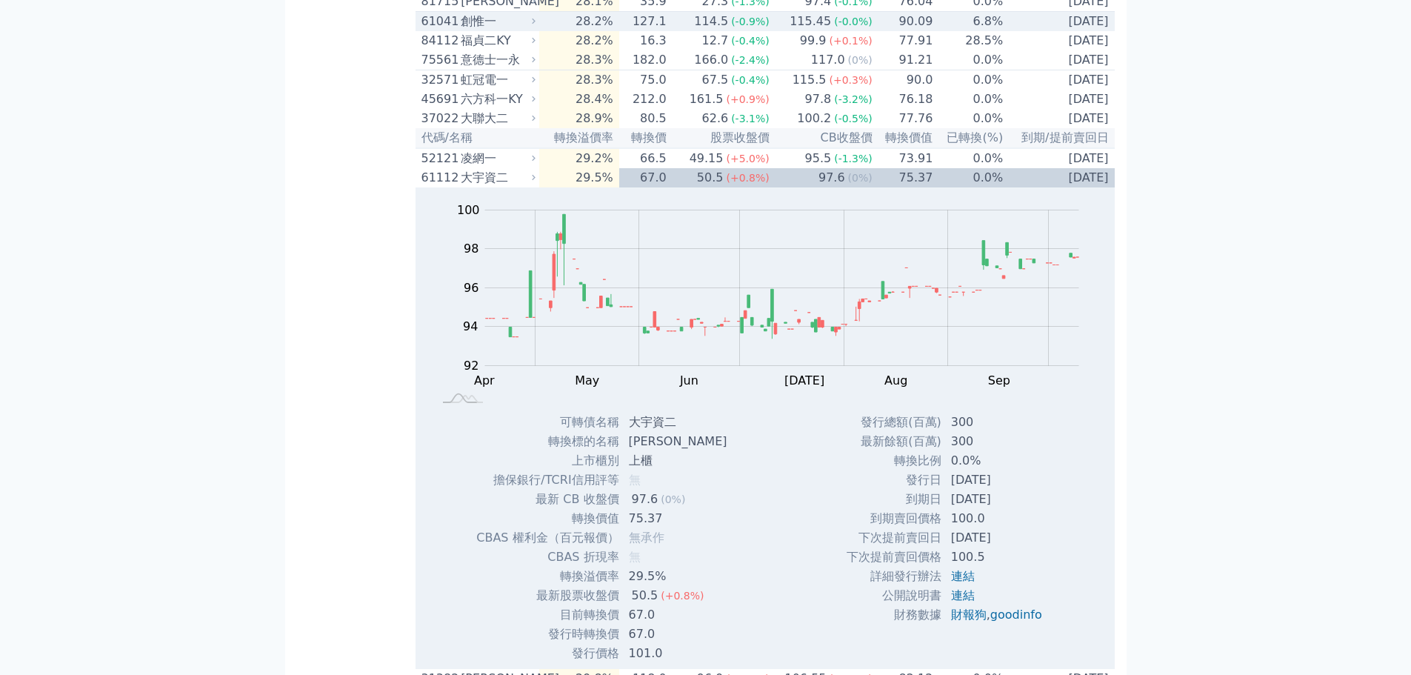
scroll to position [6901, 0]
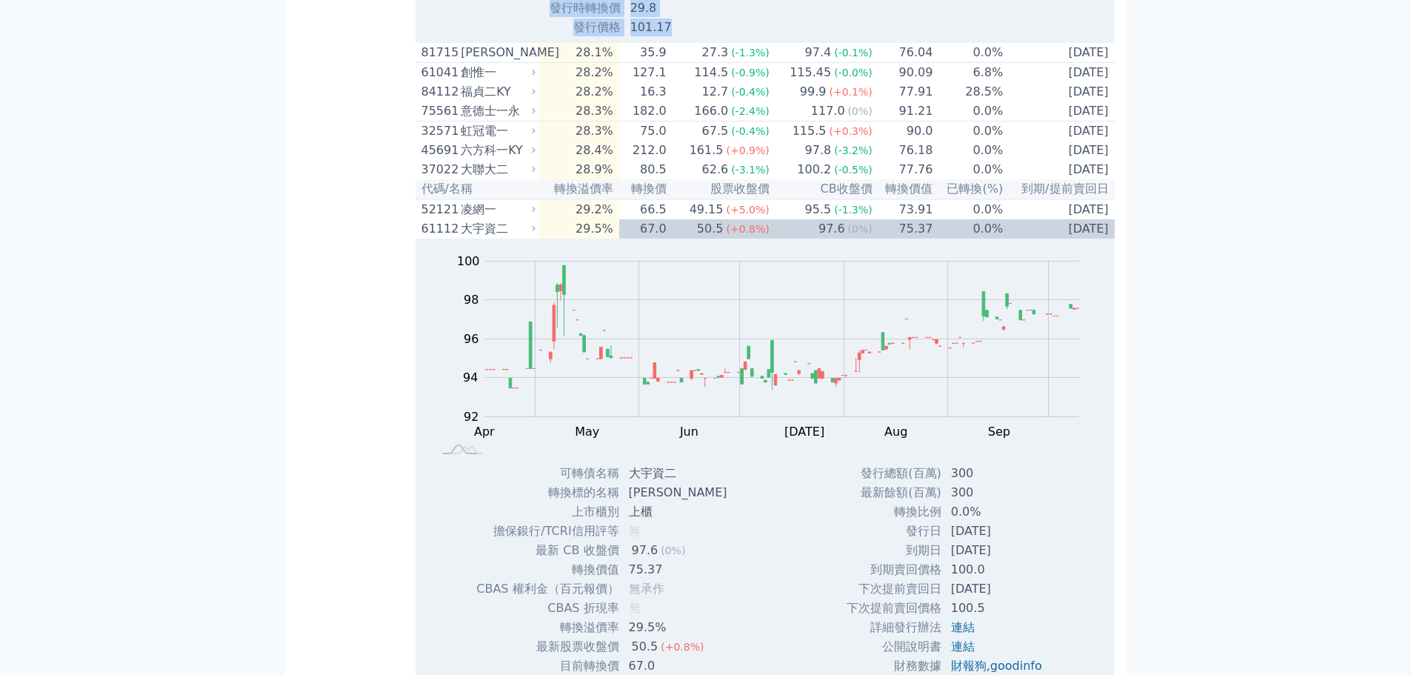
drag, startPoint x: 665, startPoint y: 326, endPoint x: 648, endPoint y: 283, distance: 46.0
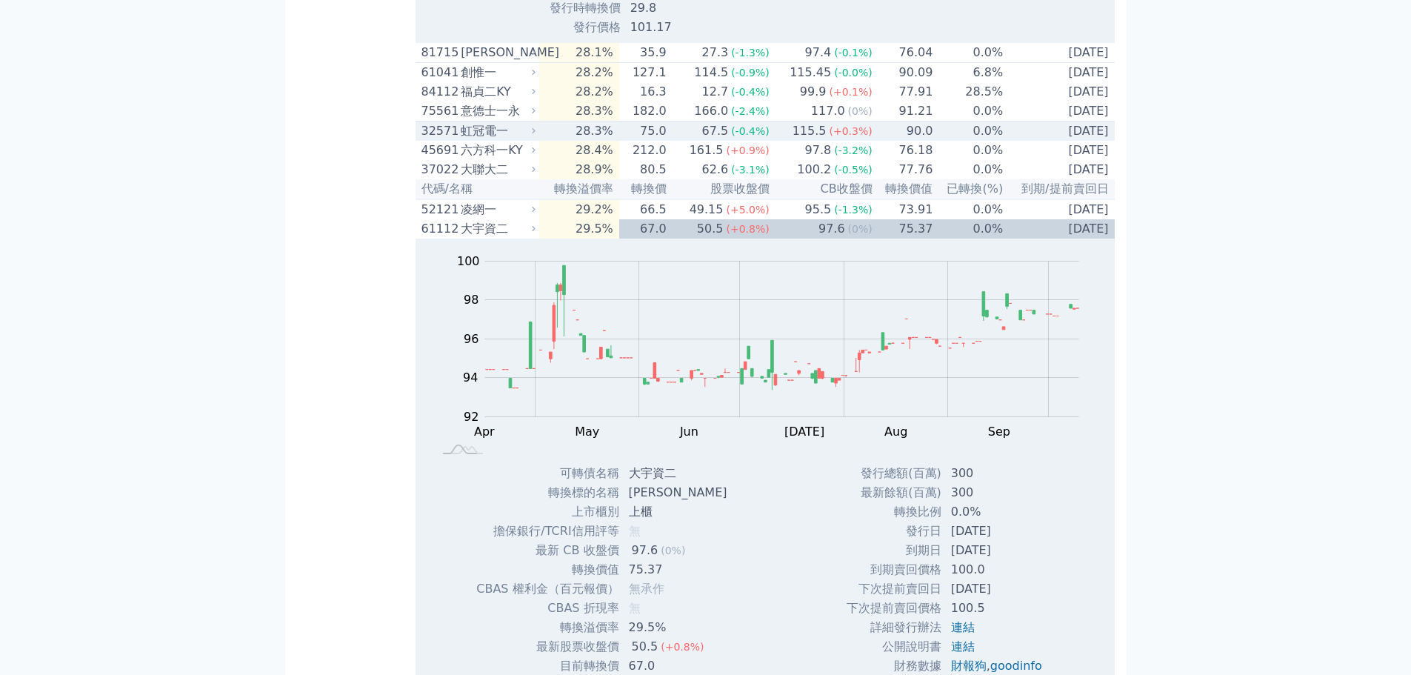
click at [534, 136] on icon at bounding box center [534, 131] width 10 height 10
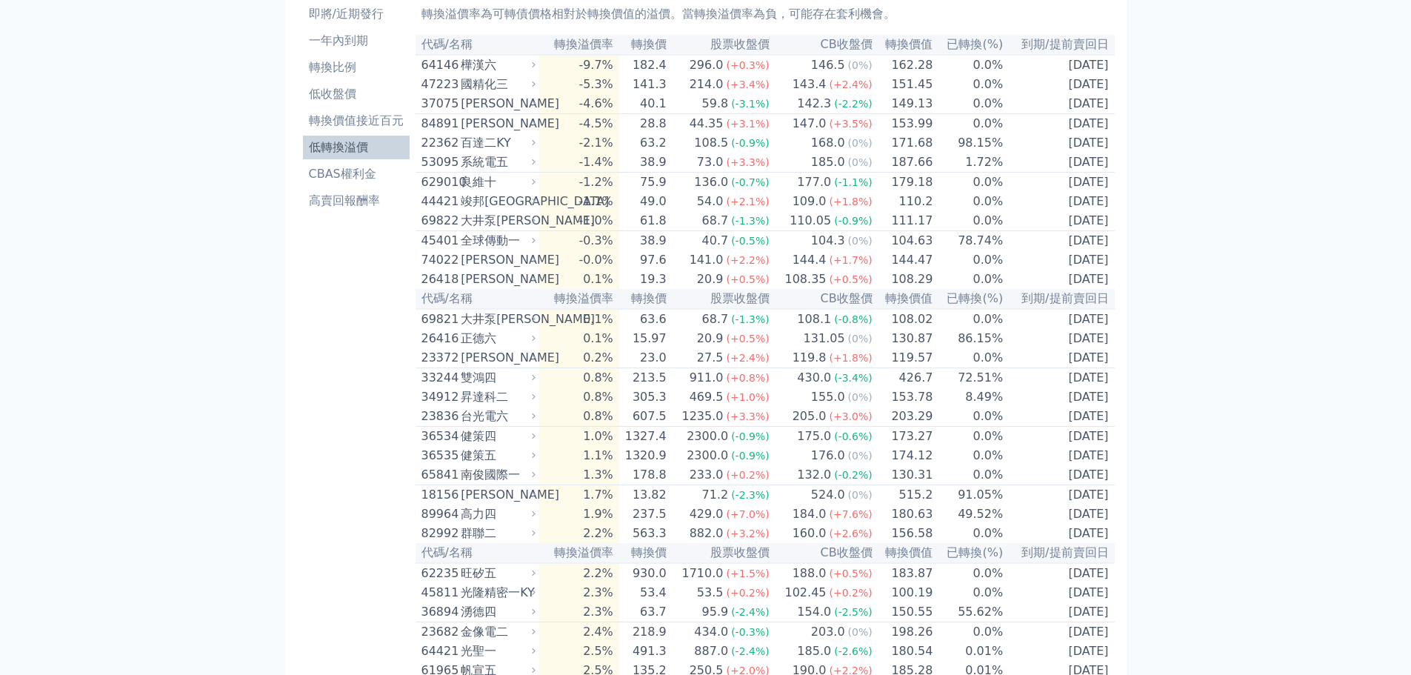
scroll to position [0, 0]
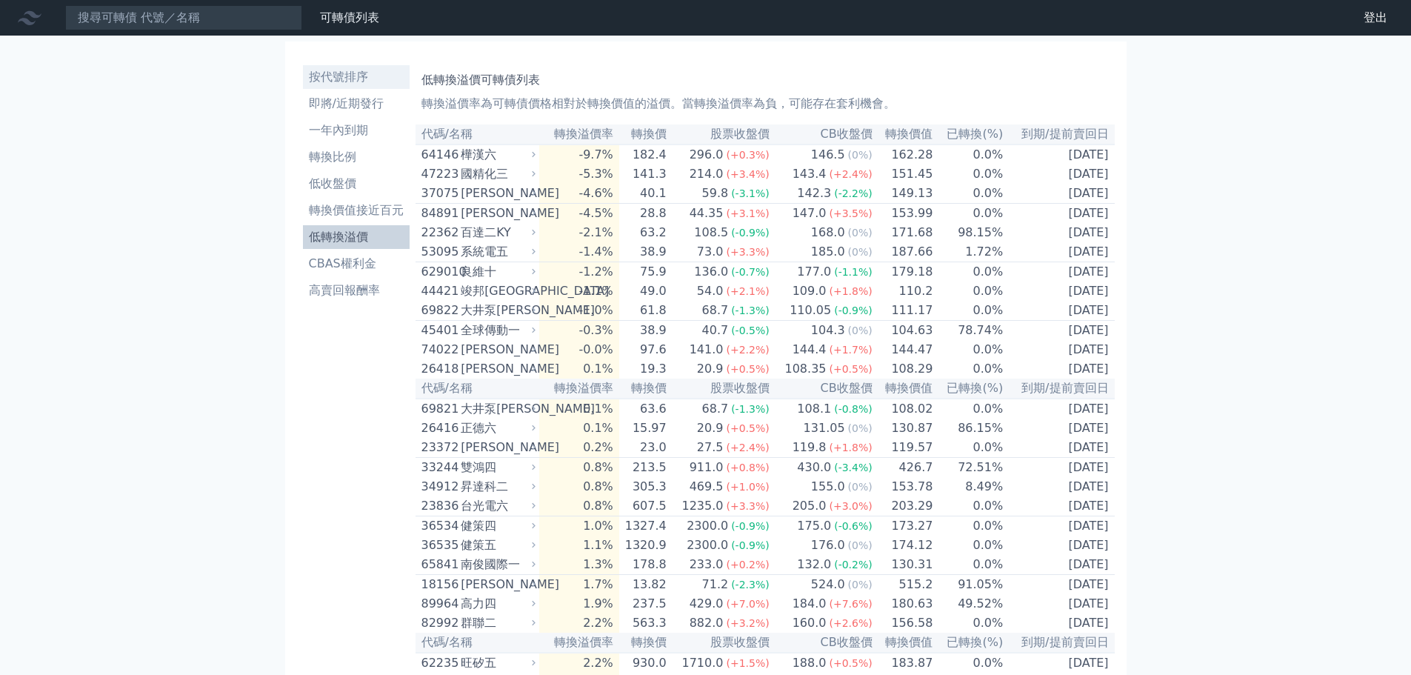
click at [360, 81] on li "按代號排序" at bounding box center [356, 77] width 107 height 18
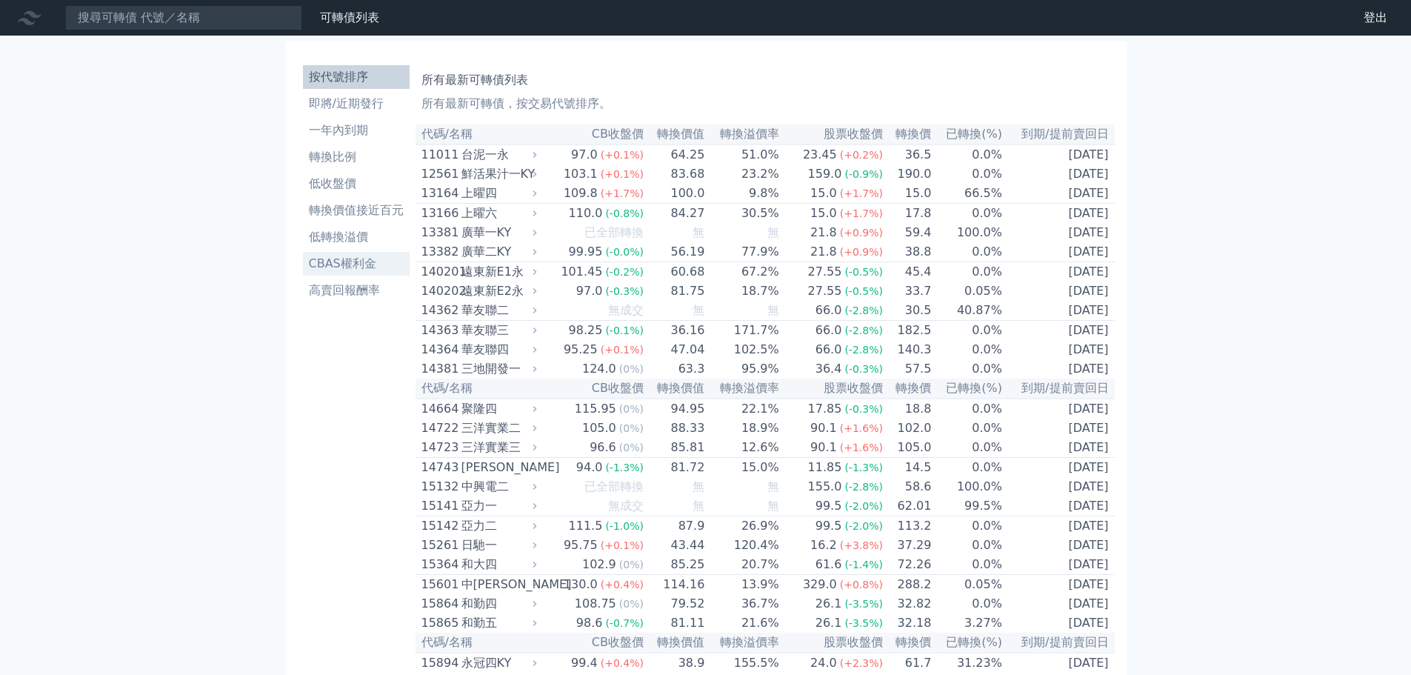
click at [367, 260] on li "CBAS權利金" at bounding box center [356, 264] width 107 height 18
